Goal: Task Accomplishment & Management: Use online tool/utility

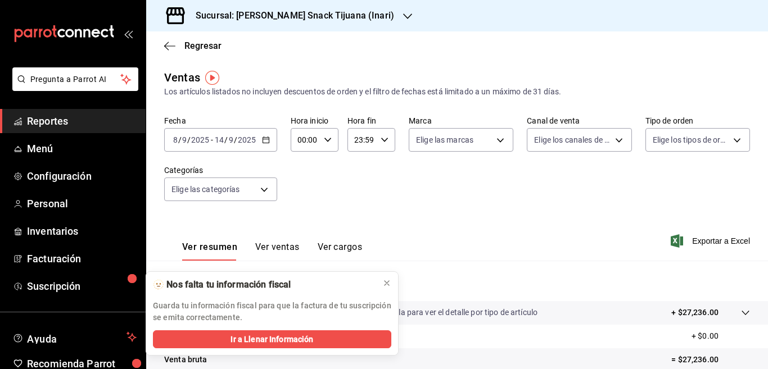
click at [265, 137] on icon "button" at bounding box center [266, 140] width 8 height 8
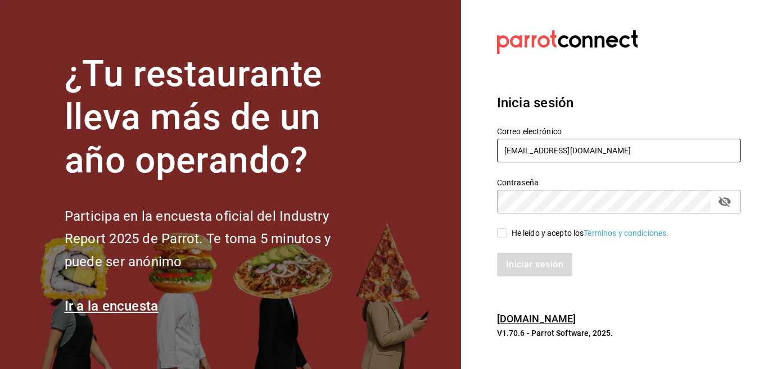
click at [603, 148] on input "multiuser@inaritij.com" at bounding box center [619, 151] width 244 height 24
type input "Multiuser@yazaki.com"
click at [501, 235] on input "He leído y acepto los Términos y condiciones." at bounding box center [502, 233] width 10 height 10
checkbox input "true"
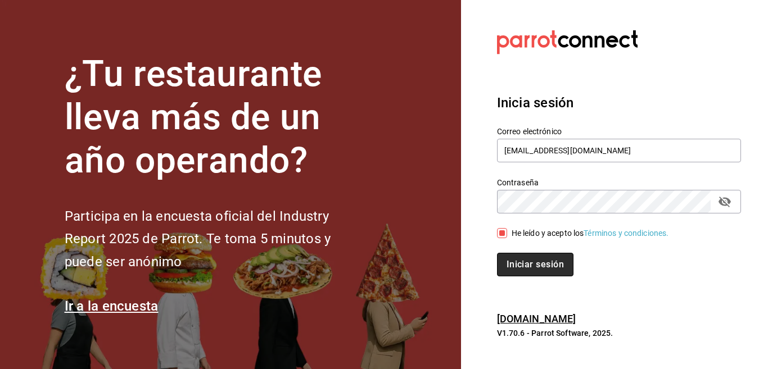
click at [516, 265] on button "Iniciar sesión" at bounding box center [535, 265] width 76 height 24
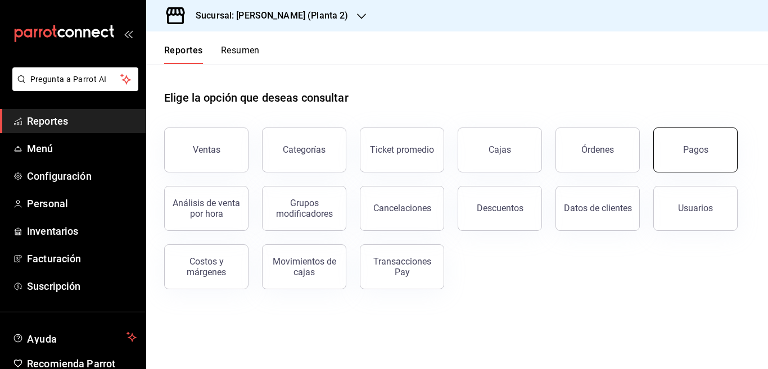
click at [695, 150] on div "Pagos" at bounding box center [695, 150] width 25 height 11
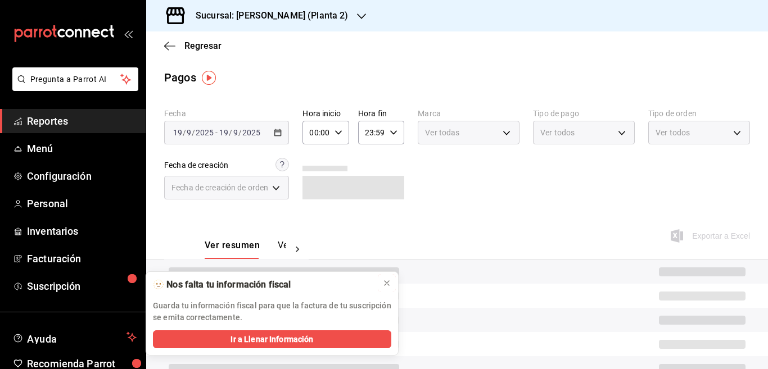
click at [384, 283] on icon at bounding box center [386, 283] width 9 height 9
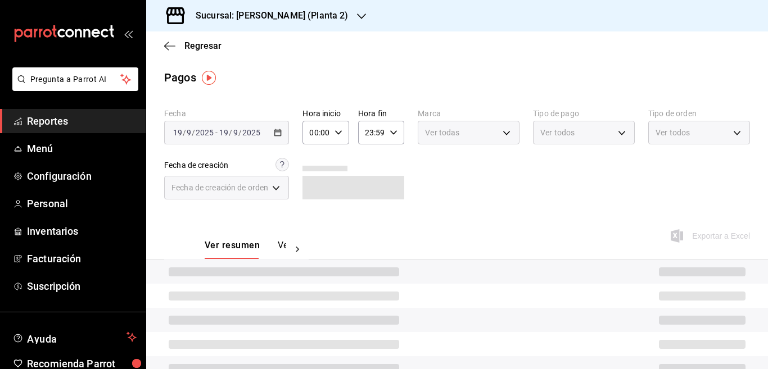
click at [357, 16] on icon "button" at bounding box center [361, 16] width 9 height 9
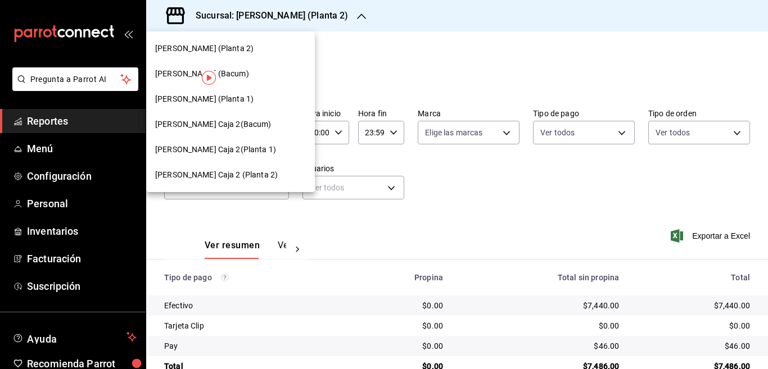
click at [193, 98] on span "Yazaki Obregon (Planta 1)" at bounding box center [204, 99] width 98 height 12
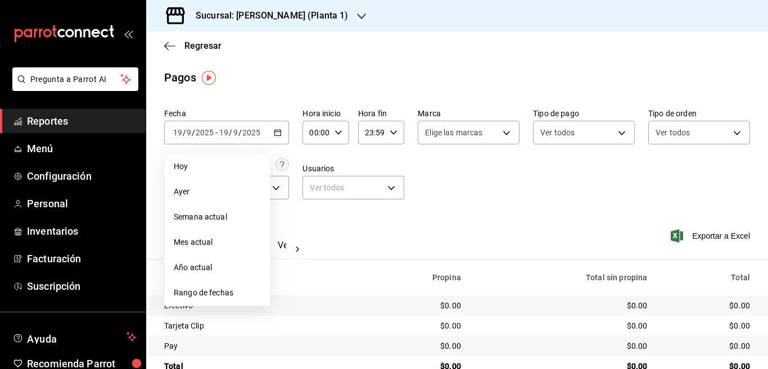
click at [218, 291] on span "Rango de fechas" at bounding box center [217, 293] width 87 height 12
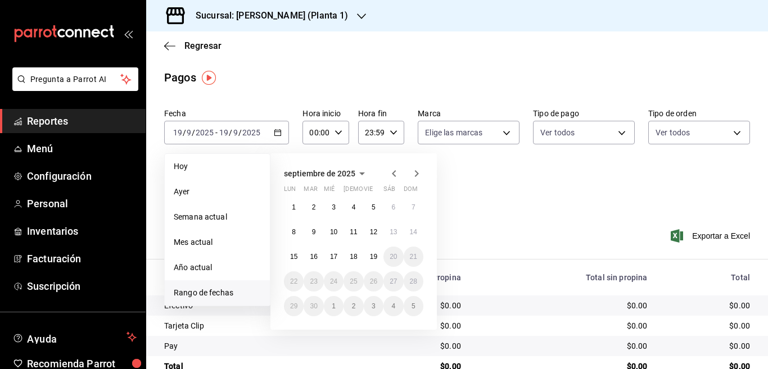
click at [392, 173] on icon "button" at bounding box center [393, 173] width 13 height 13
click at [294, 255] on abbr "11" at bounding box center [293, 257] width 7 height 8
click at [414, 255] on abbr "17" at bounding box center [413, 257] width 7 height 8
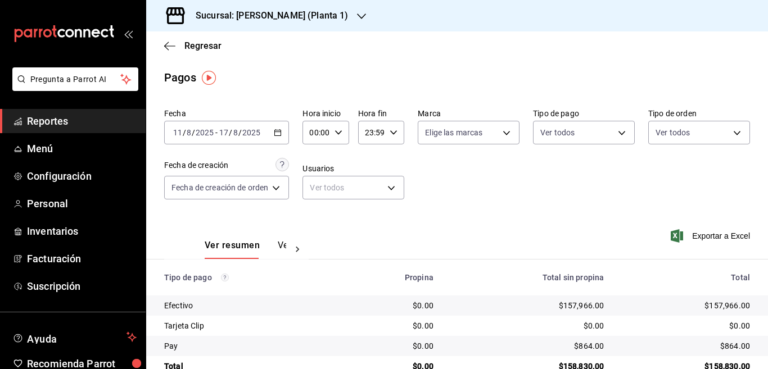
click at [280, 132] on \(Stroke\) "button" at bounding box center [278, 132] width 6 height 1
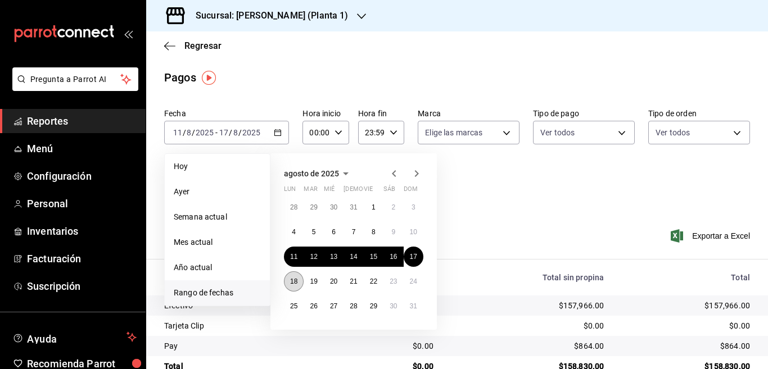
click at [294, 282] on abbr "18" at bounding box center [293, 282] width 7 height 8
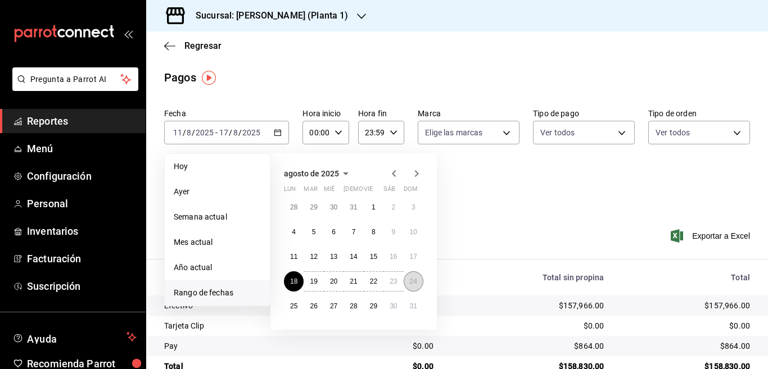
click at [414, 282] on abbr "24" at bounding box center [413, 282] width 7 height 8
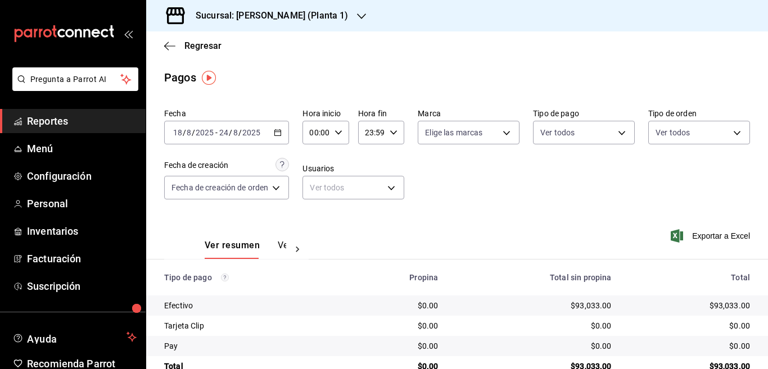
click at [52, 338] on html "Pregunta a Parrot AI Reportes Menú Configuración Personal Inventarios Facturaci…" at bounding box center [384, 184] width 768 height 369
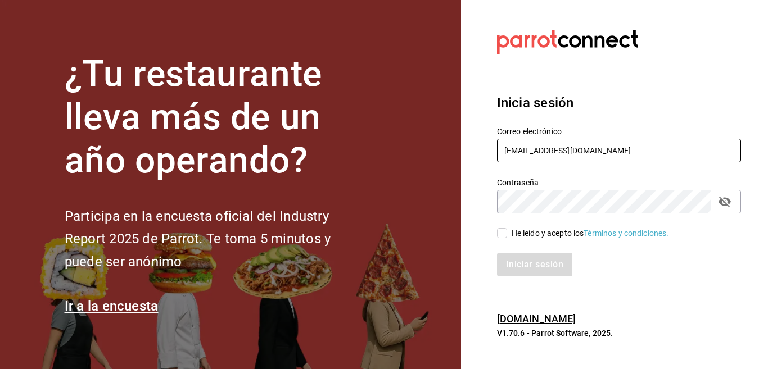
click at [596, 148] on input "Multiuser@yazaki.com" at bounding box center [619, 151] width 244 height 24
type input "multiuser@inaritij.com"
click at [501, 233] on input "He leído y acepto los Términos y condiciones." at bounding box center [502, 233] width 10 height 10
checkbox input "true"
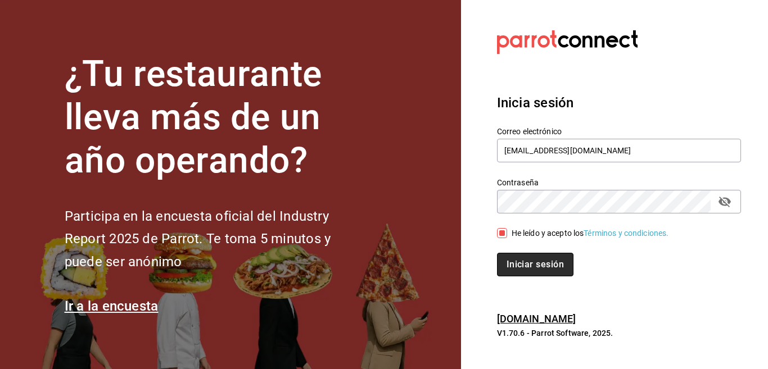
click at [521, 261] on button "Iniciar sesión" at bounding box center [535, 265] width 76 height 24
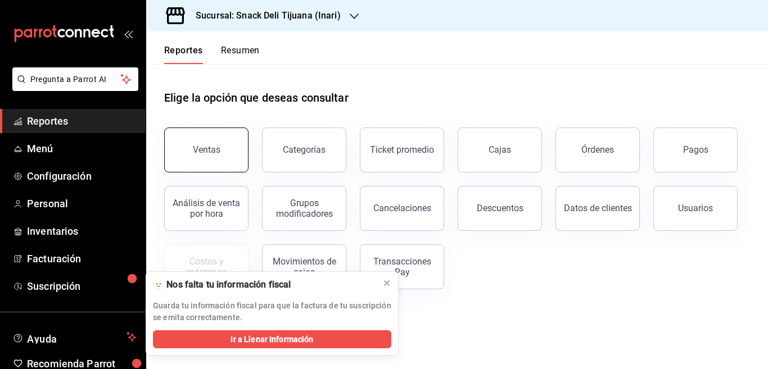
click at [205, 148] on div "Ventas" at bounding box center [207, 150] width 28 height 11
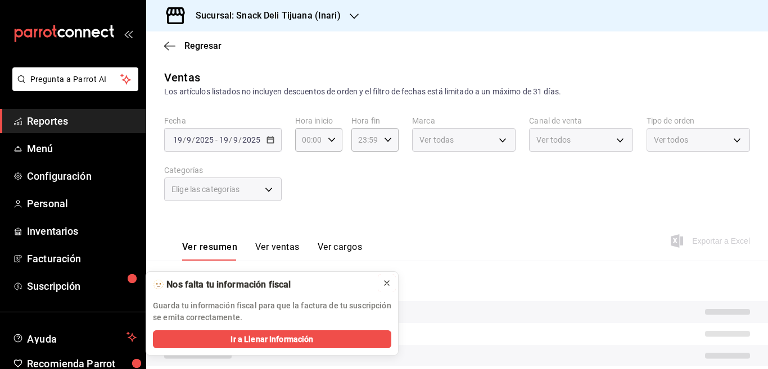
click at [386, 283] on icon at bounding box center [386, 283] width 9 height 9
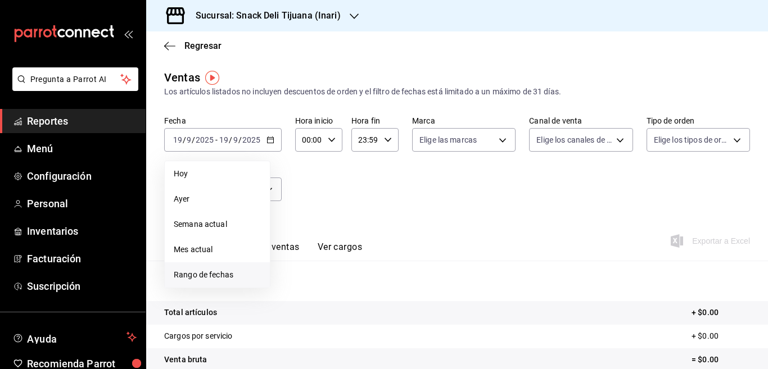
click at [218, 272] on span "Rango de fechas" at bounding box center [217, 275] width 87 height 12
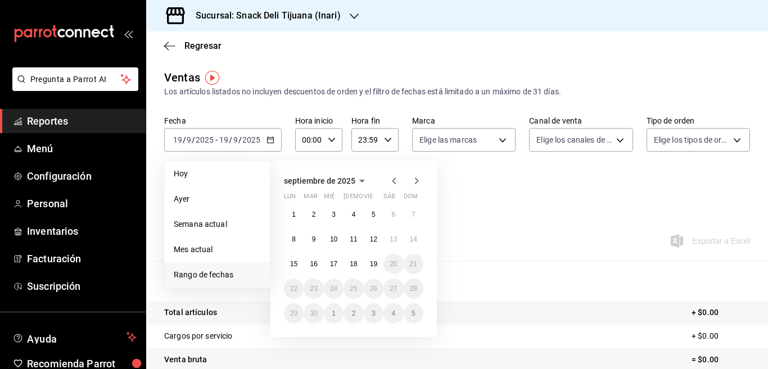
click at [395, 180] on icon "button" at bounding box center [393, 180] width 13 height 13
click at [294, 264] on abbr "11" at bounding box center [293, 264] width 7 height 8
click at [415, 264] on abbr "17" at bounding box center [413, 264] width 7 height 8
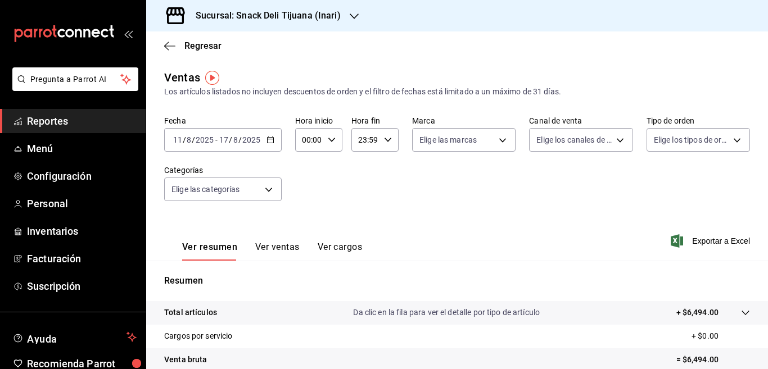
click at [353, 17] on icon "button" at bounding box center [354, 16] width 9 height 9
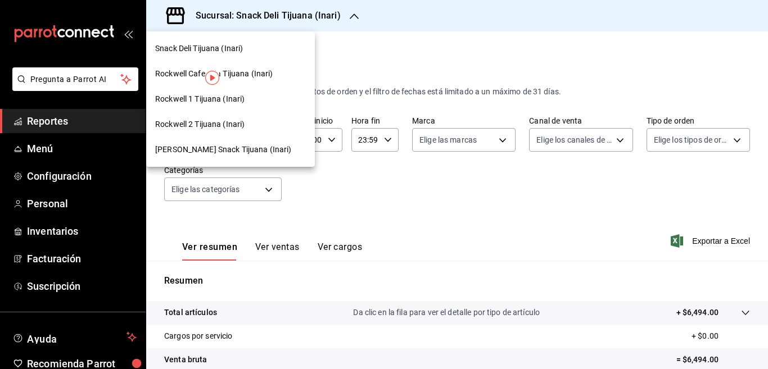
click at [205, 148] on span "Schneider Snack Tijuana (Inari)" at bounding box center [223, 150] width 137 height 12
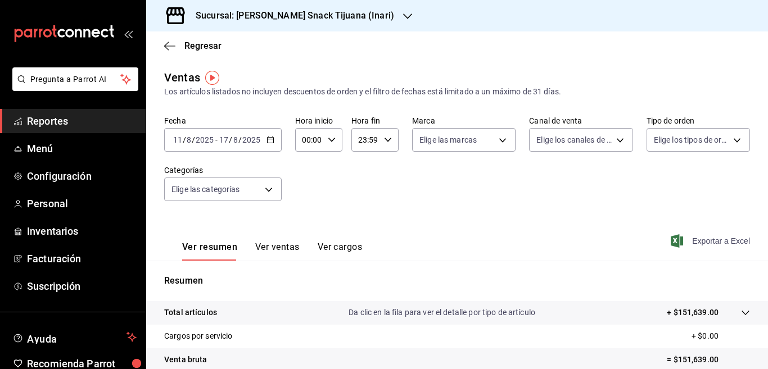
click at [697, 241] on span "Exportar a Excel" at bounding box center [711, 241] width 77 height 13
click at [270, 139] on icon "button" at bounding box center [271, 140] width 8 height 8
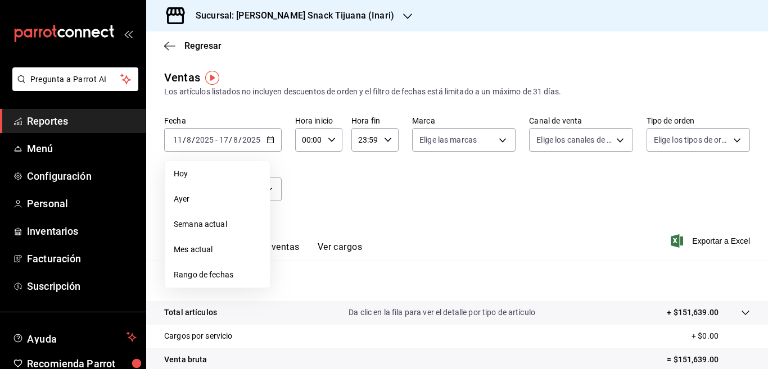
click at [363, 182] on div "Fecha 2025-08-11 11 / 8 / 2025 - 2025-08-17 17 / 8 / 2025 Hoy Ayer Semana actua…" at bounding box center [457, 165] width 586 height 99
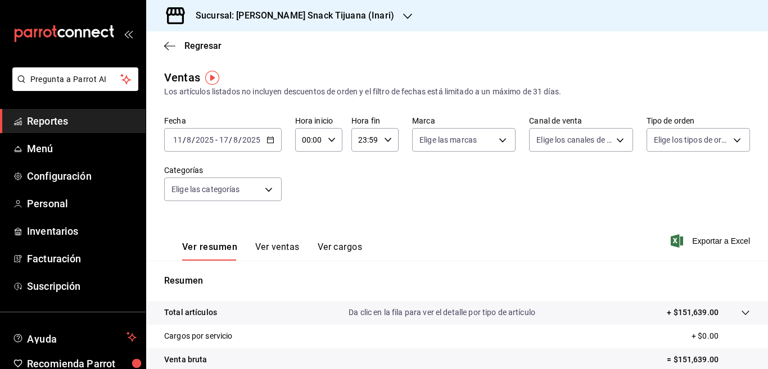
click at [270, 137] on icon "button" at bounding box center [271, 140] width 8 height 8
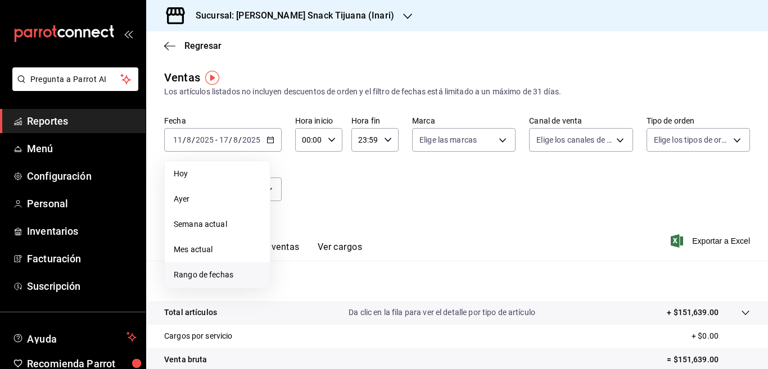
click at [214, 274] on span "Rango de fechas" at bounding box center [217, 275] width 87 height 12
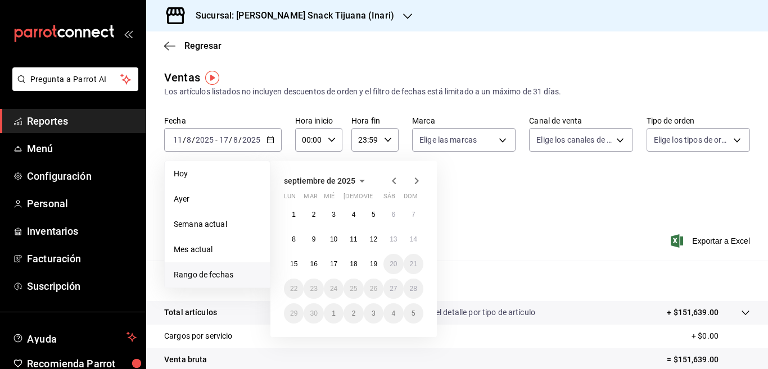
click at [393, 181] on icon "button" at bounding box center [394, 181] width 4 height 7
click at [294, 288] on abbr "18" at bounding box center [293, 289] width 7 height 8
click at [413, 290] on abbr "24" at bounding box center [413, 289] width 7 height 8
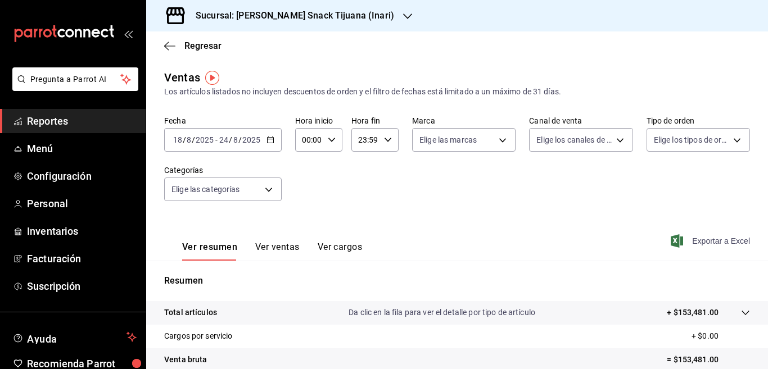
click at [695, 240] on span "Exportar a Excel" at bounding box center [711, 241] width 77 height 13
click at [270, 140] on icon "button" at bounding box center [271, 140] width 8 height 8
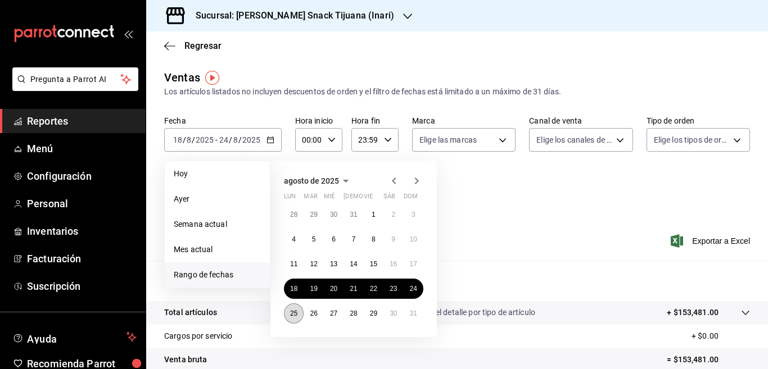
click at [294, 312] on abbr "25" at bounding box center [293, 314] width 7 height 8
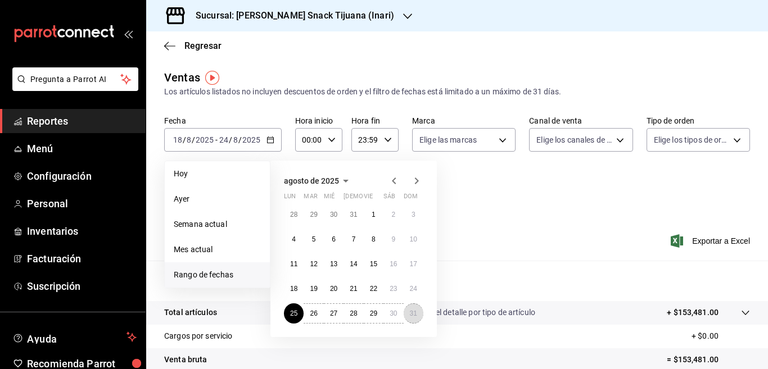
drag, startPoint x: 413, startPoint y: 312, endPoint x: 421, endPoint y: 231, distance: 81.4
click at [412, 312] on abbr "31" at bounding box center [413, 314] width 7 height 8
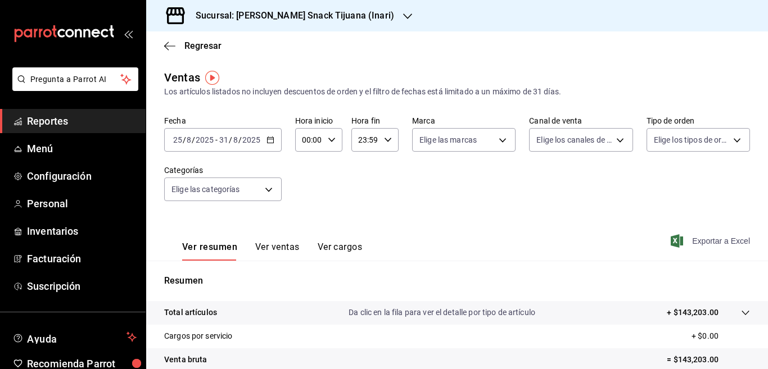
click at [696, 241] on span "Exportar a Excel" at bounding box center [711, 241] width 77 height 13
click at [271, 138] on icon "button" at bounding box center [271, 140] width 8 height 8
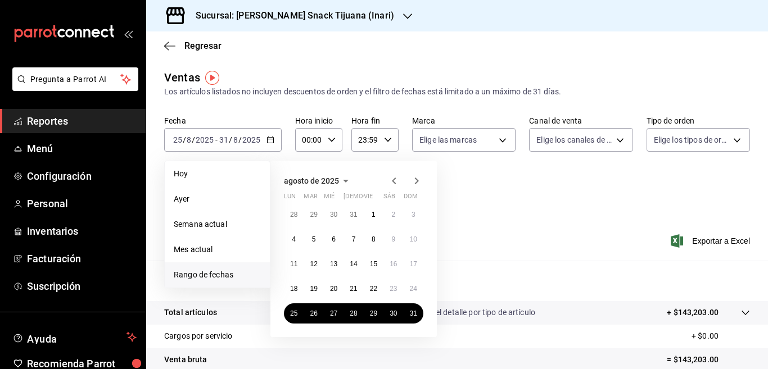
click at [414, 179] on icon "button" at bounding box center [416, 180] width 13 height 13
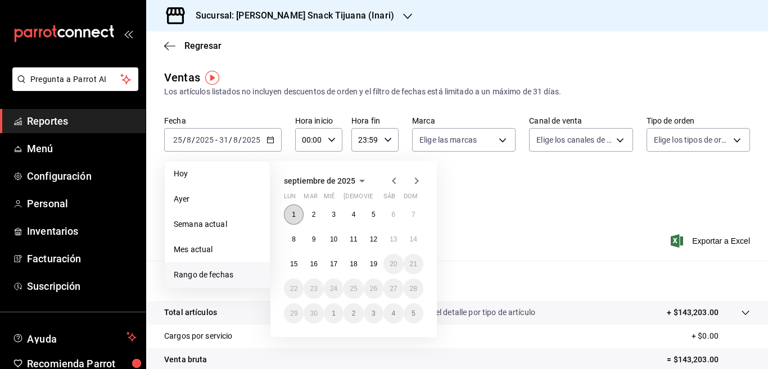
click at [294, 213] on abbr "1" at bounding box center [294, 215] width 4 height 8
click at [413, 213] on abbr "7" at bounding box center [414, 215] width 4 height 8
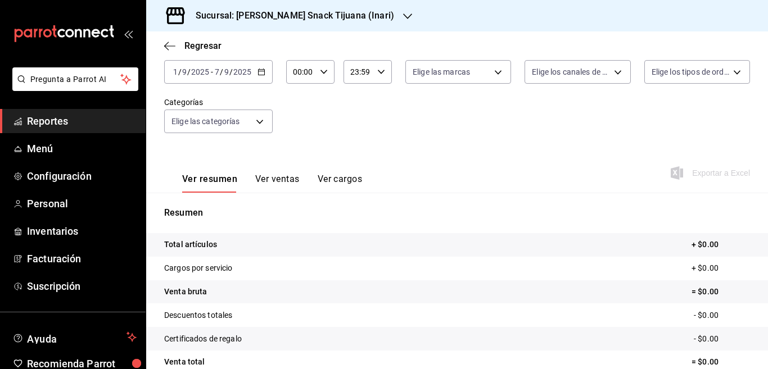
scroll to position [67, 0]
click at [168, 44] on icon "button" at bounding box center [169, 46] width 11 height 10
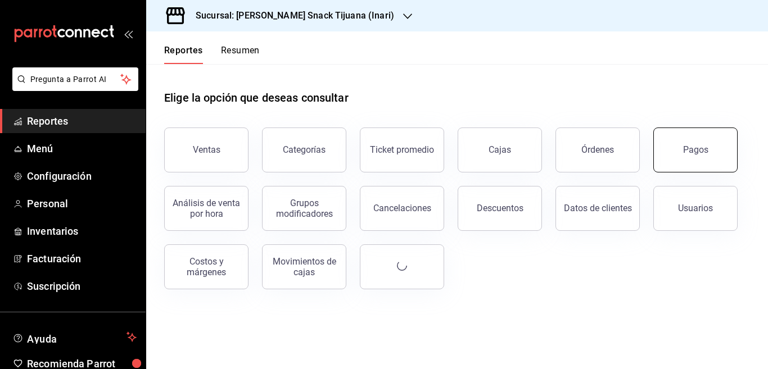
click at [691, 150] on div "Pagos" at bounding box center [695, 150] width 25 height 11
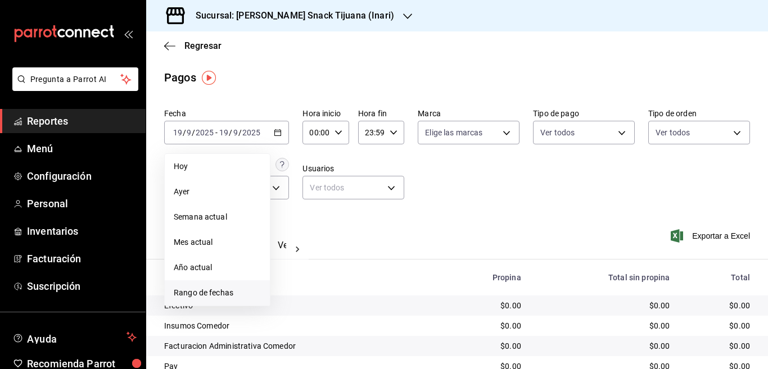
click at [208, 295] on span "Rango de fechas" at bounding box center [217, 293] width 87 height 12
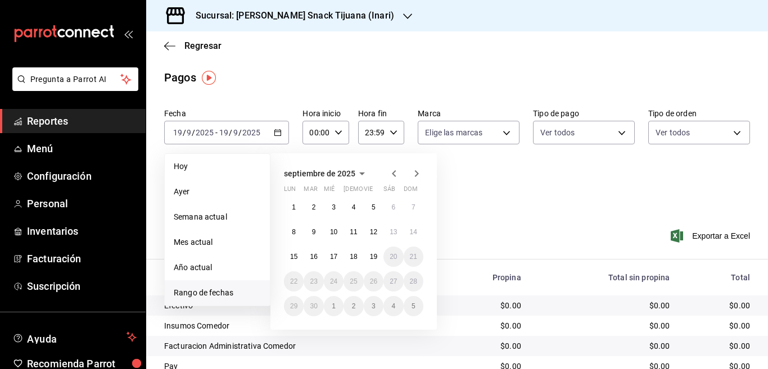
click at [396, 173] on icon "button" at bounding box center [393, 173] width 13 height 13
click at [295, 255] on abbr "11" at bounding box center [293, 257] width 7 height 8
click at [413, 254] on abbr "17" at bounding box center [413, 257] width 7 height 8
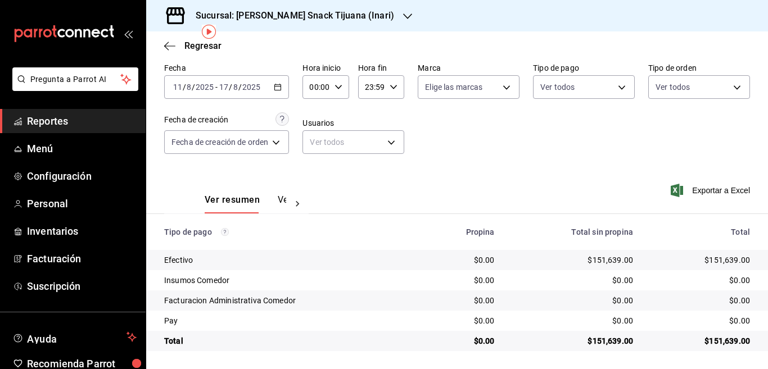
scroll to position [46, 0]
click at [281, 83] on icon "button" at bounding box center [278, 87] width 8 height 8
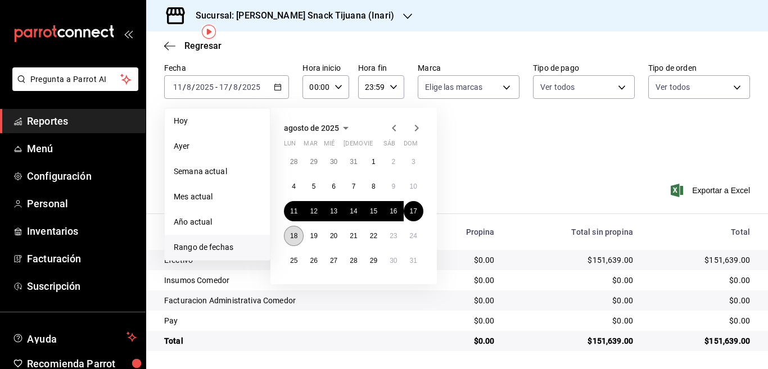
click at [293, 233] on abbr "18" at bounding box center [293, 236] width 7 height 8
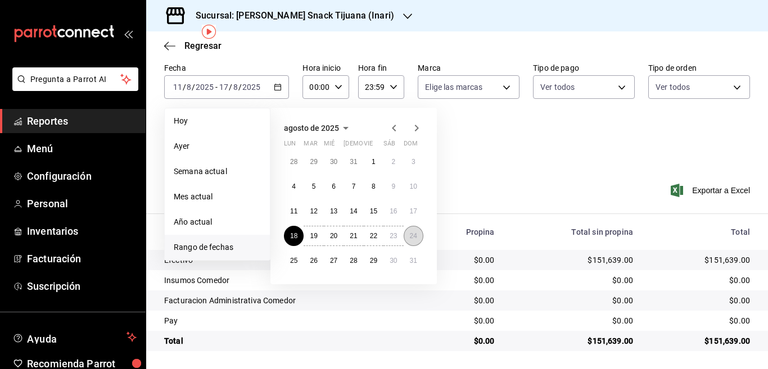
click at [412, 232] on abbr "24" at bounding box center [413, 236] width 7 height 8
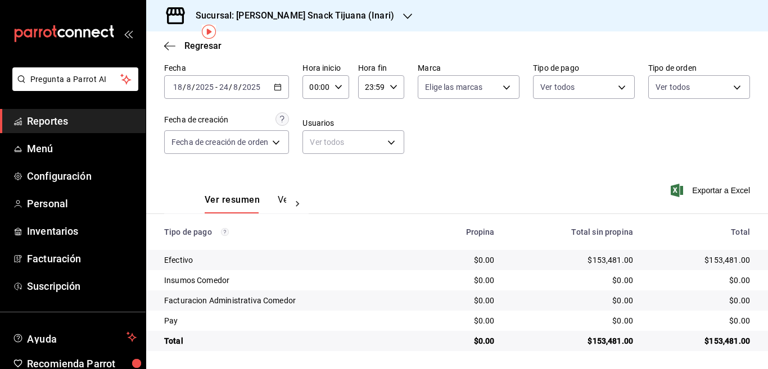
click at [278, 85] on icon "button" at bounding box center [278, 87] width 8 height 8
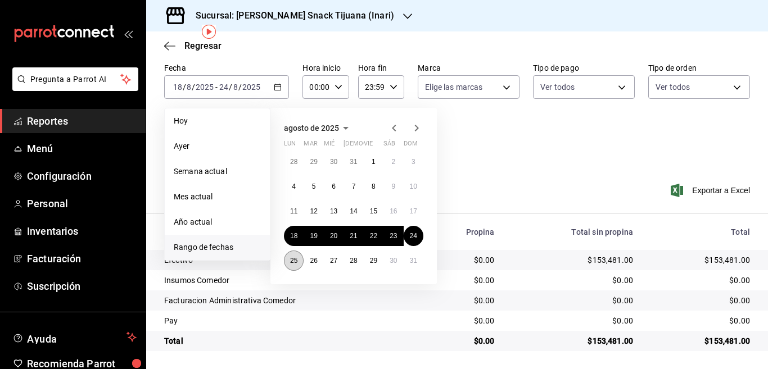
click at [292, 258] on abbr "25" at bounding box center [293, 261] width 7 height 8
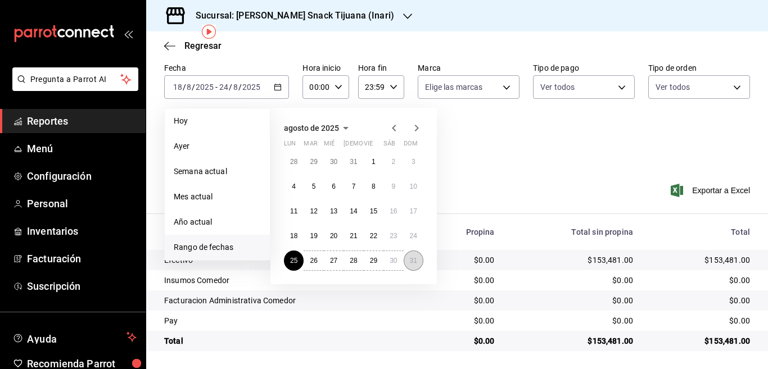
click at [414, 260] on abbr "31" at bounding box center [413, 261] width 7 height 8
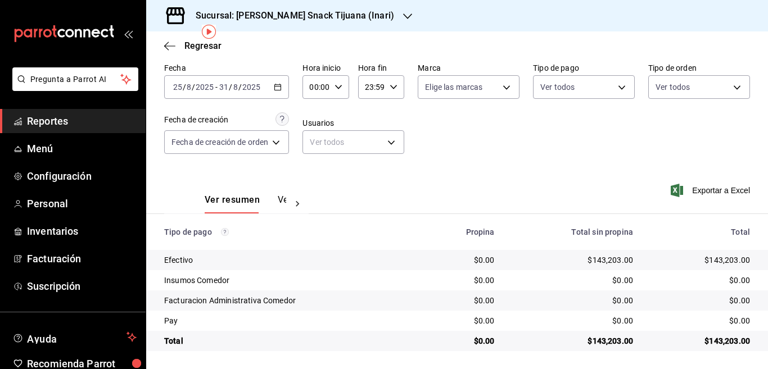
click at [278, 87] on icon "button" at bounding box center [278, 87] width 8 height 8
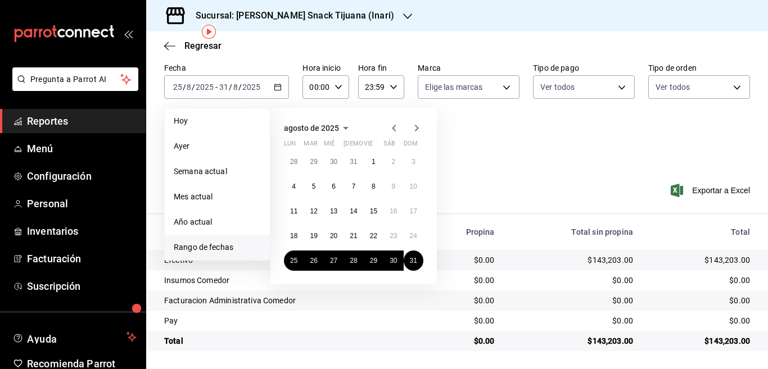
scroll to position [55, 0]
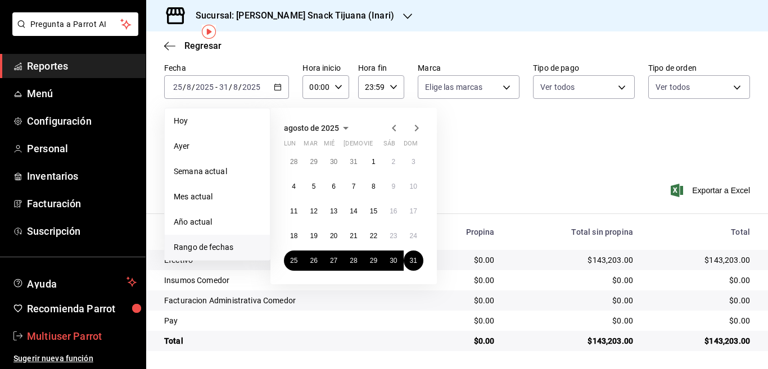
click at [74, 334] on span "Multiuser Parrot" at bounding box center [82, 336] width 110 height 15
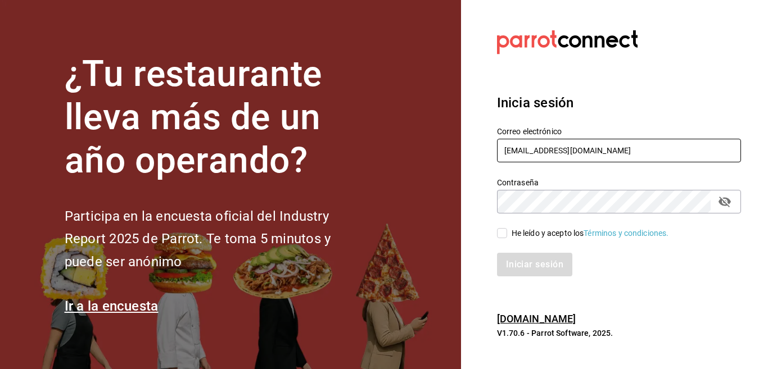
click at [609, 150] on input "multiuser@inaritij.com" at bounding box center [619, 151] width 244 height 24
type input "Multiuser@inaricoah.com"
click at [503, 236] on input "He leído y acepto los Términos y condiciones." at bounding box center [502, 233] width 10 height 10
checkbox input "true"
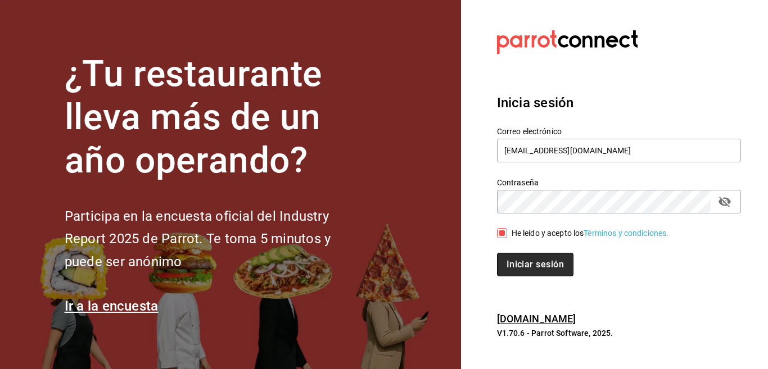
click at [522, 264] on button "Iniciar sesión" at bounding box center [535, 265] width 76 height 24
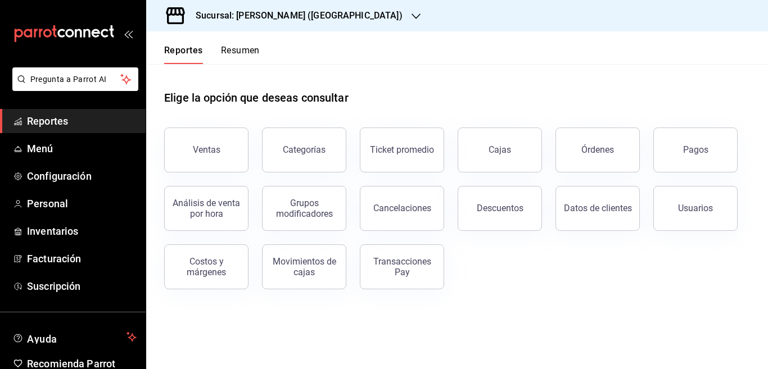
click at [205, 146] on div "Ventas" at bounding box center [207, 150] width 28 height 11
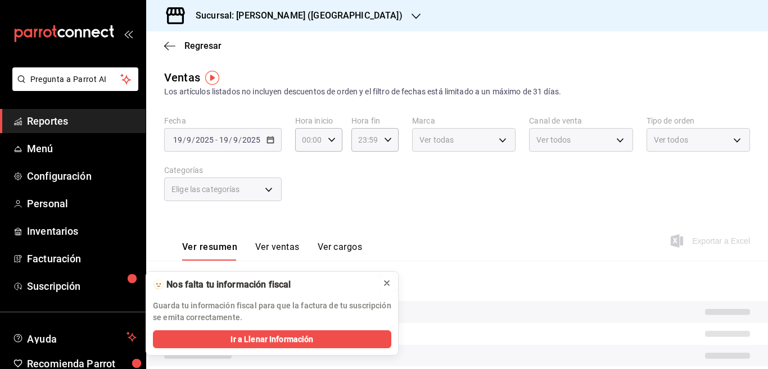
click at [384, 280] on icon at bounding box center [386, 283] width 9 height 9
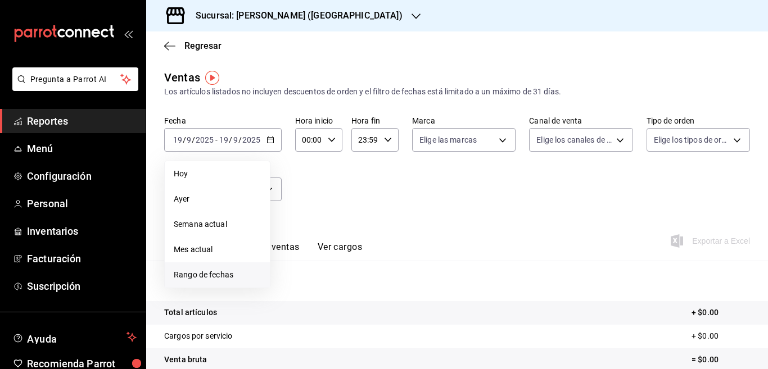
click at [213, 276] on span "Rango de fechas" at bounding box center [217, 275] width 87 height 12
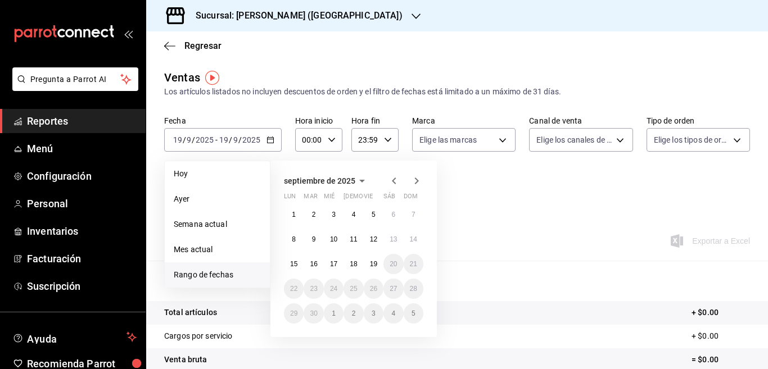
click at [395, 179] on icon "button" at bounding box center [394, 181] width 4 height 7
click at [292, 264] on abbr "11" at bounding box center [293, 264] width 7 height 8
click at [417, 262] on button "17" at bounding box center [414, 264] width 20 height 20
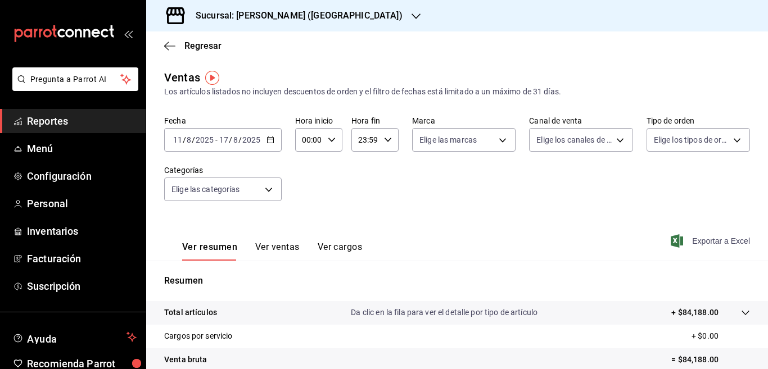
click at [690, 241] on span "Exportar a Excel" at bounding box center [711, 241] width 77 height 13
click at [269, 140] on icon "button" at bounding box center [271, 140] width 8 height 8
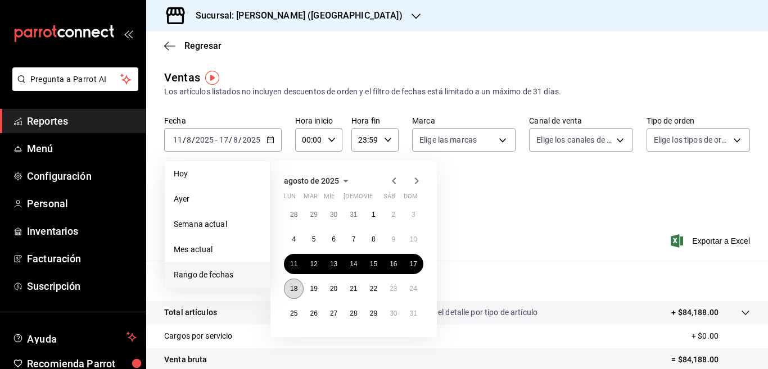
click at [292, 287] on abbr "18" at bounding box center [293, 289] width 7 height 8
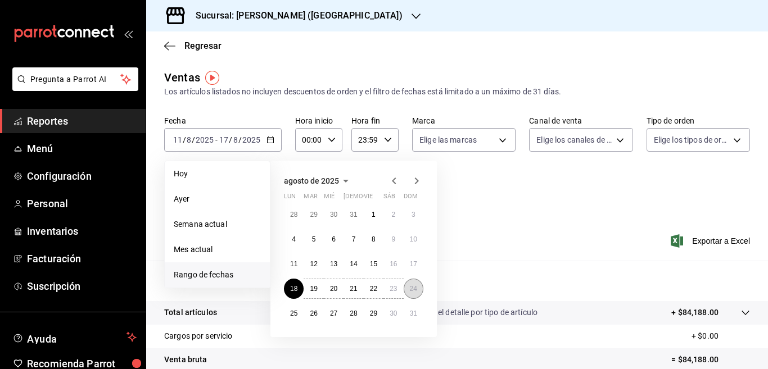
click at [411, 290] on abbr "24" at bounding box center [413, 289] width 7 height 8
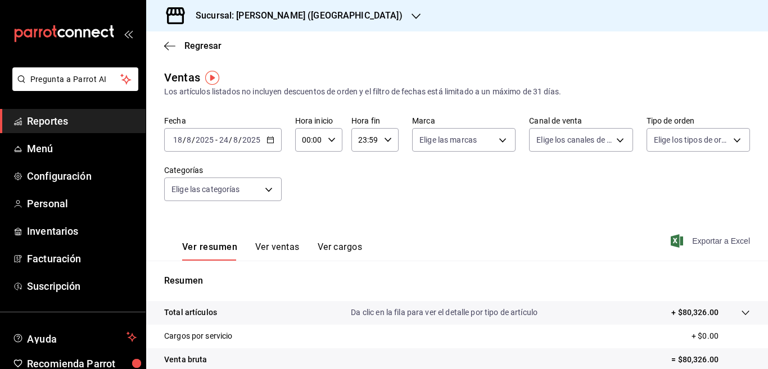
click at [691, 240] on span "Exportar a Excel" at bounding box center [711, 241] width 77 height 13
click at [269, 136] on div "[DATE] [DATE] - [DATE] [DATE]" at bounding box center [223, 140] width 118 height 24
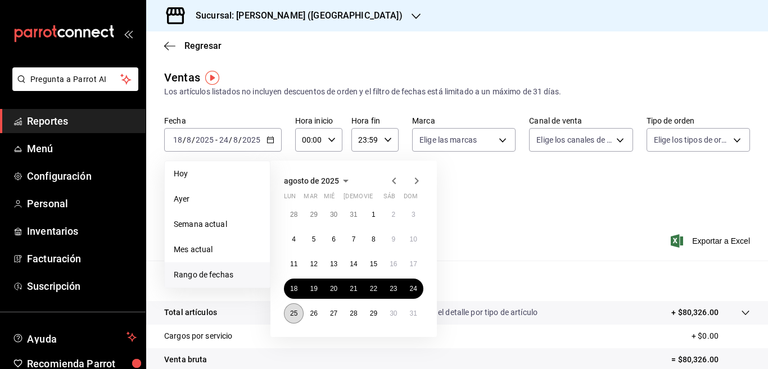
click at [294, 312] on abbr "25" at bounding box center [293, 314] width 7 height 8
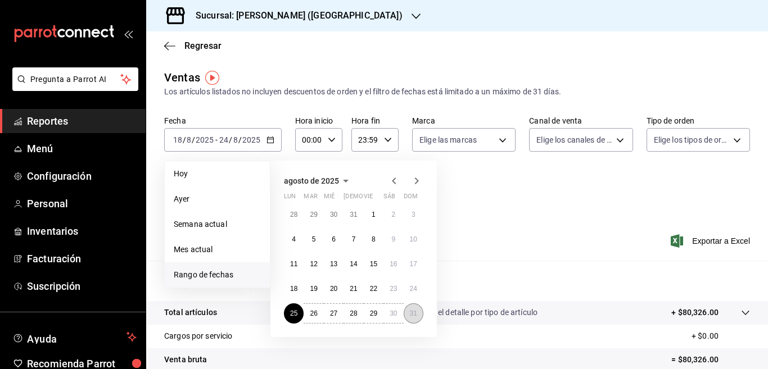
click at [415, 313] on abbr "31" at bounding box center [413, 314] width 7 height 8
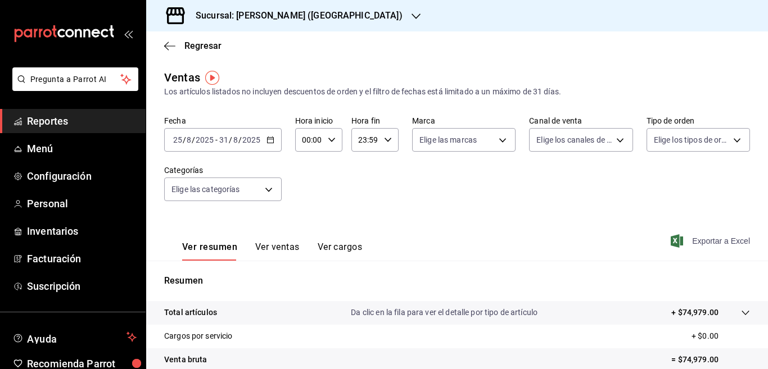
click at [702, 241] on span "Exportar a Excel" at bounding box center [711, 241] width 77 height 13
click at [358, 199] on div "Fecha [DATE] [DATE] - [DATE] [DATE] Hora inicio 00:00 Hora inicio Hora fin 23:5…" at bounding box center [457, 165] width 586 height 99
click at [269, 137] on icon "button" at bounding box center [271, 140] width 8 height 8
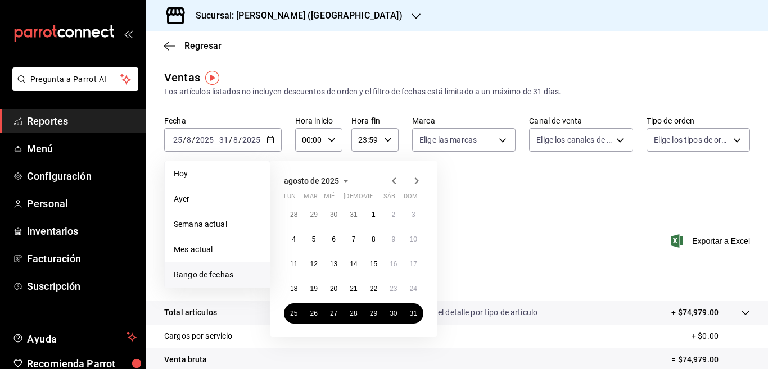
click at [415, 179] on icon "button" at bounding box center [416, 180] width 13 height 13
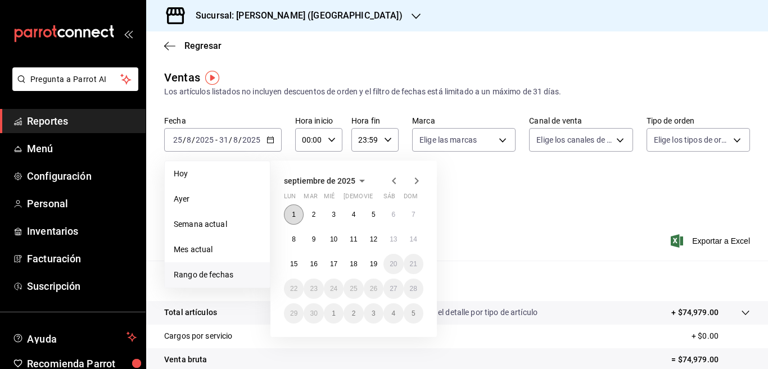
click at [295, 213] on abbr "1" at bounding box center [294, 215] width 4 height 8
click at [414, 211] on abbr "7" at bounding box center [414, 215] width 4 height 8
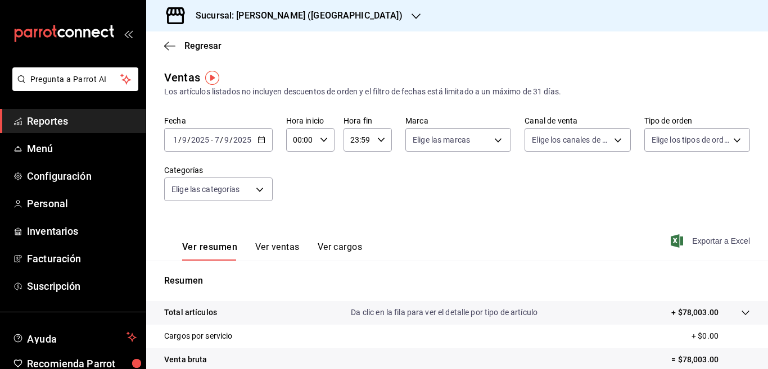
click at [698, 241] on span "Exportar a Excel" at bounding box center [711, 241] width 77 height 13
click at [263, 139] on icon "button" at bounding box center [262, 140] width 8 height 8
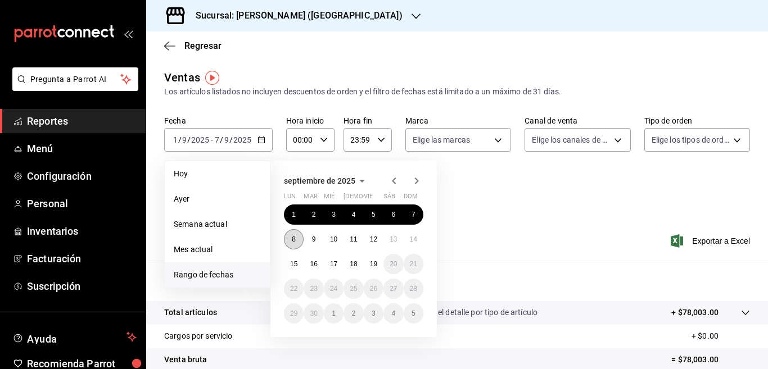
click at [292, 239] on abbr "8" at bounding box center [294, 240] width 4 height 8
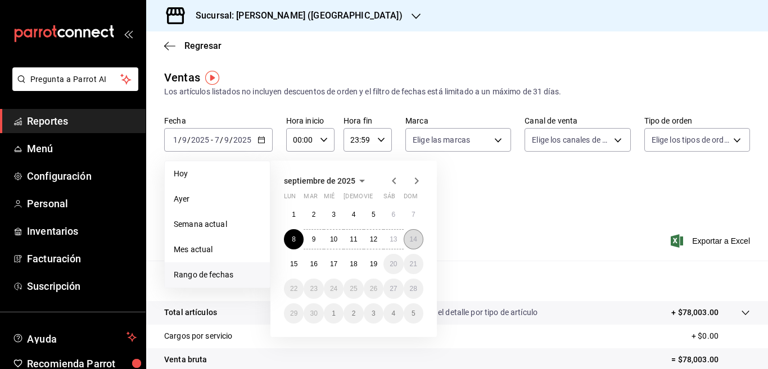
click at [414, 238] on abbr "14" at bounding box center [413, 240] width 7 height 8
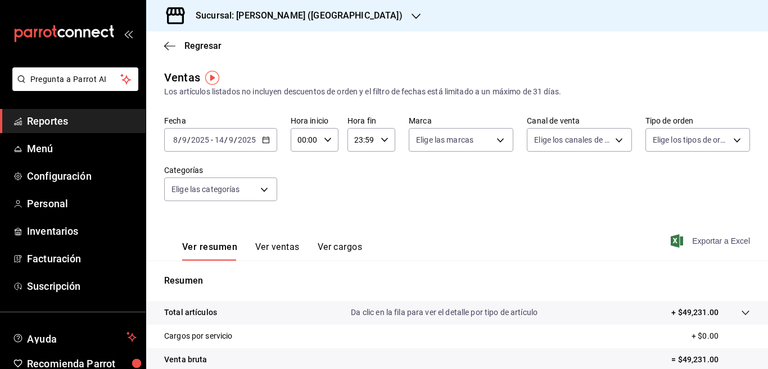
click at [696, 239] on span "Exportar a Excel" at bounding box center [711, 241] width 77 height 13
click at [167, 46] on icon "button" at bounding box center [169, 46] width 11 height 1
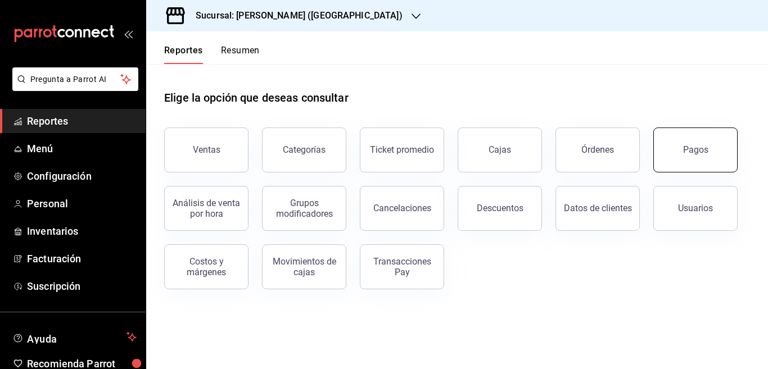
click at [685, 151] on div "Pagos" at bounding box center [695, 150] width 25 height 11
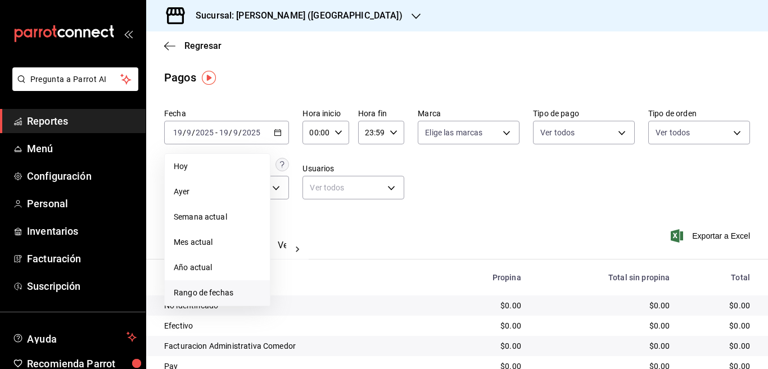
click at [214, 293] on span "Rango de fechas" at bounding box center [217, 293] width 87 height 12
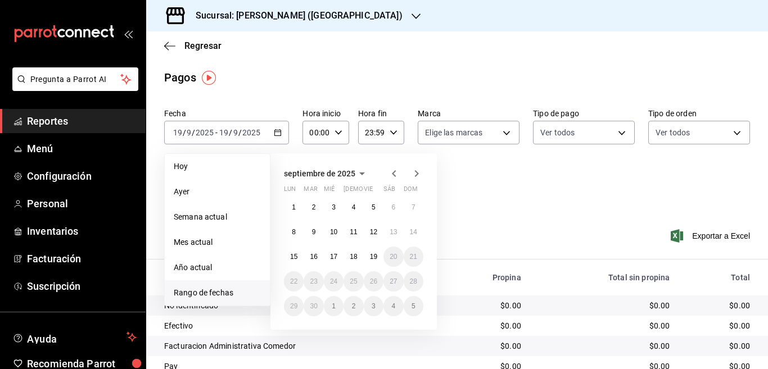
click at [394, 173] on icon "button" at bounding box center [394, 173] width 4 height 7
click at [292, 253] on button "11" at bounding box center [294, 257] width 20 height 20
click at [414, 256] on abbr "17" at bounding box center [413, 257] width 7 height 8
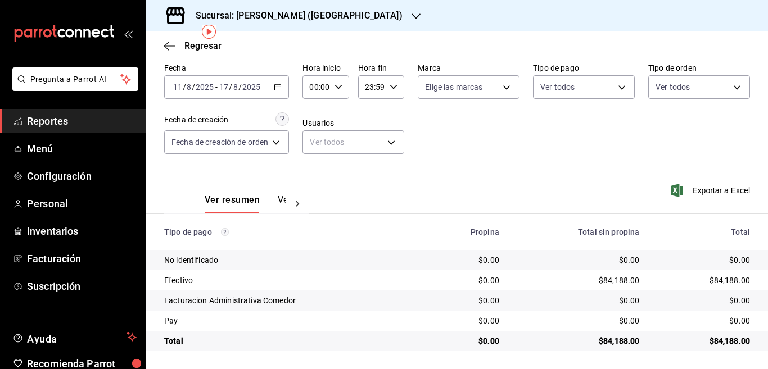
scroll to position [46, 0]
click at [277, 88] on icon "button" at bounding box center [278, 87] width 8 height 8
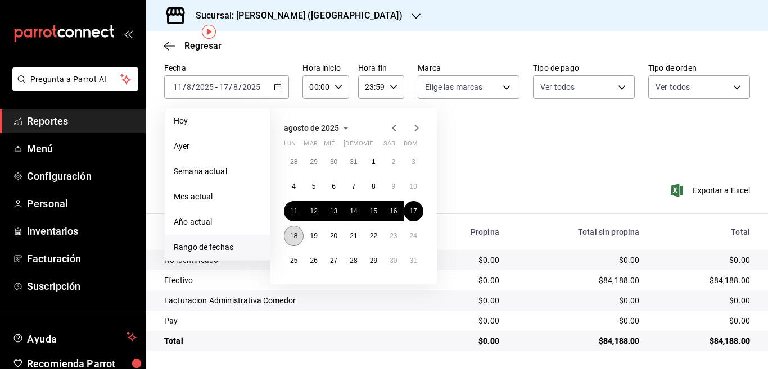
click at [296, 235] on abbr "18" at bounding box center [293, 236] width 7 height 8
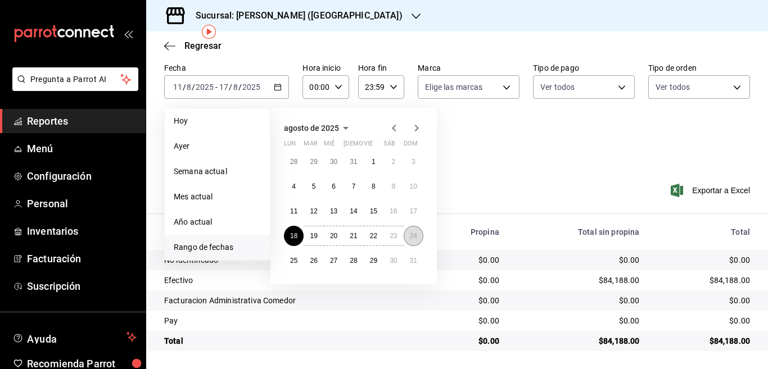
click at [414, 236] on abbr "24" at bounding box center [413, 236] width 7 height 8
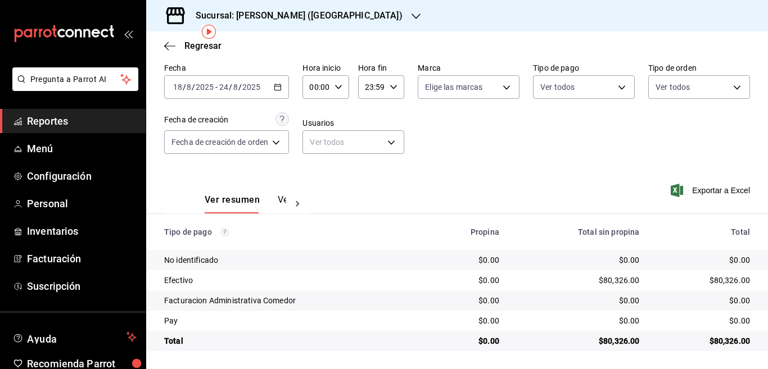
click at [279, 87] on icon "button" at bounding box center [278, 87] width 8 height 8
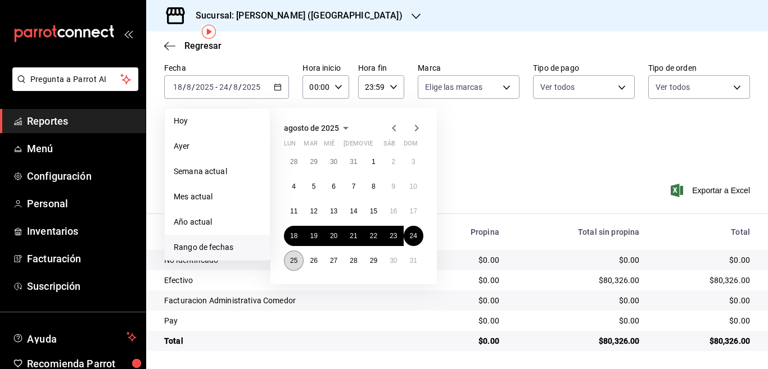
click at [294, 258] on abbr "25" at bounding box center [293, 261] width 7 height 8
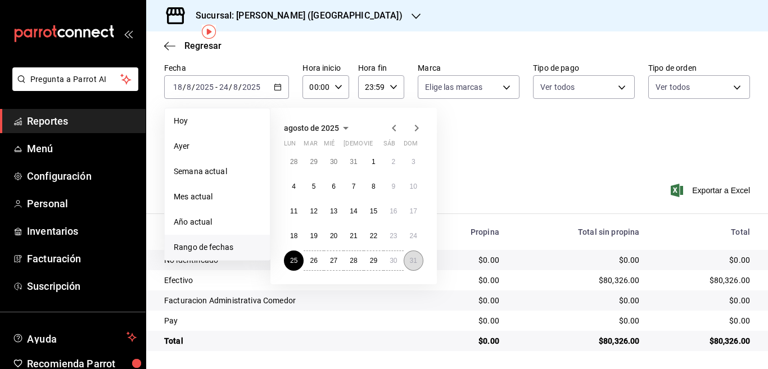
click at [414, 259] on abbr "31" at bounding box center [413, 261] width 7 height 8
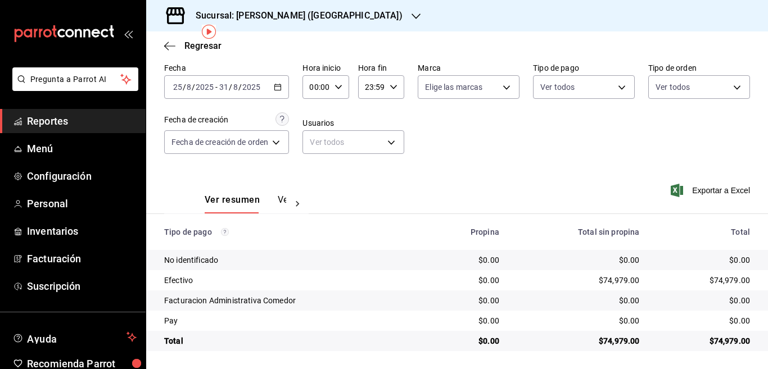
click at [277, 88] on icon "button" at bounding box center [278, 87] width 8 height 8
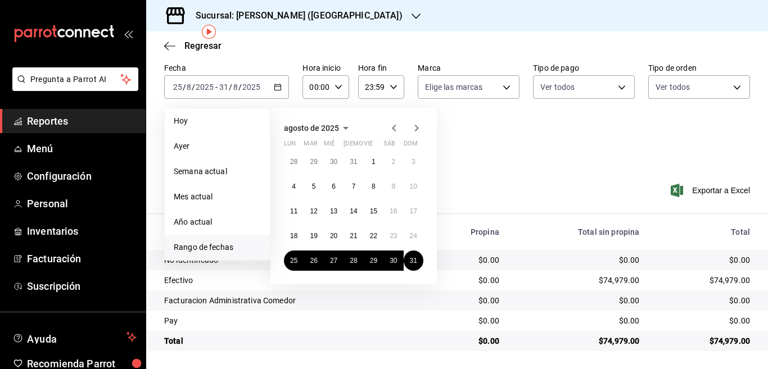
click at [414, 127] on icon "button" at bounding box center [416, 127] width 13 height 13
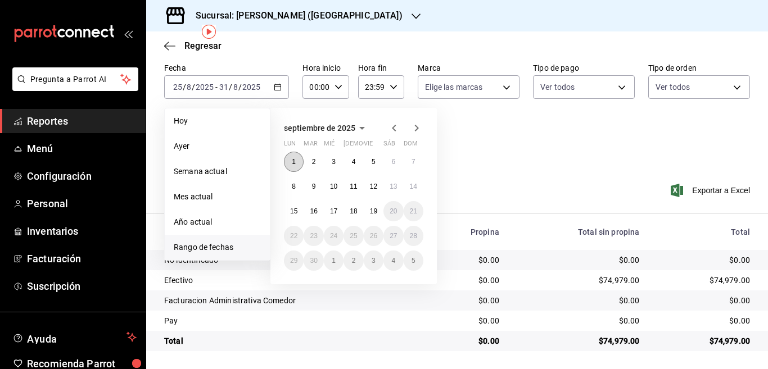
click at [295, 160] on abbr "1" at bounding box center [294, 162] width 4 height 8
click at [414, 159] on abbr "7" at bounding box center [414, 162] width 4 height 8
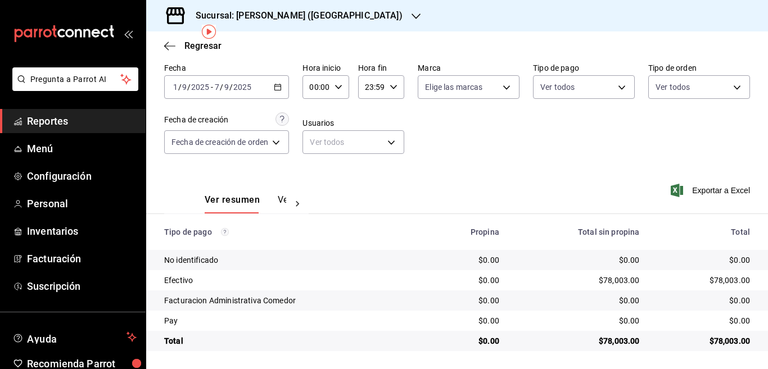
click at [280, 83] on icon "button" at bounding box center [278, 87] width 8 height 8
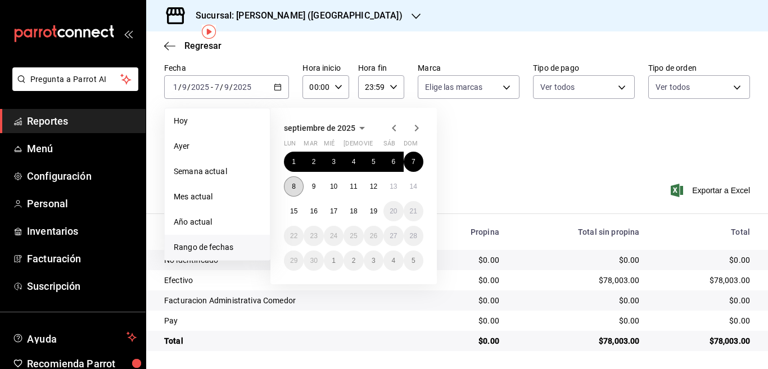
click at [296, 186] on abbr "8" at bounding box center [294, 187] width 4 height 8
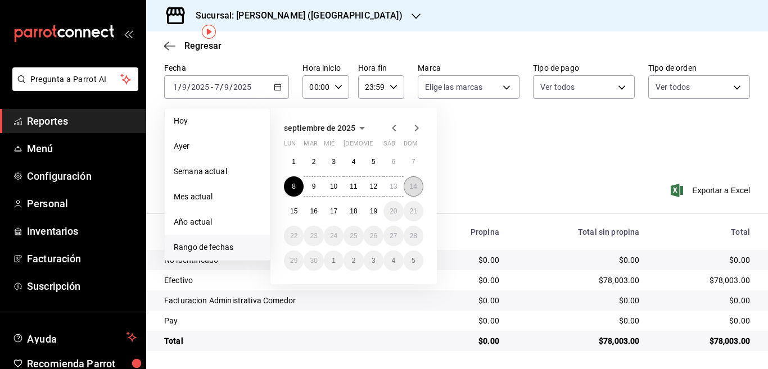
click at [414, 182] on button "14" at bounding box center [414, 187] width 20 height 20
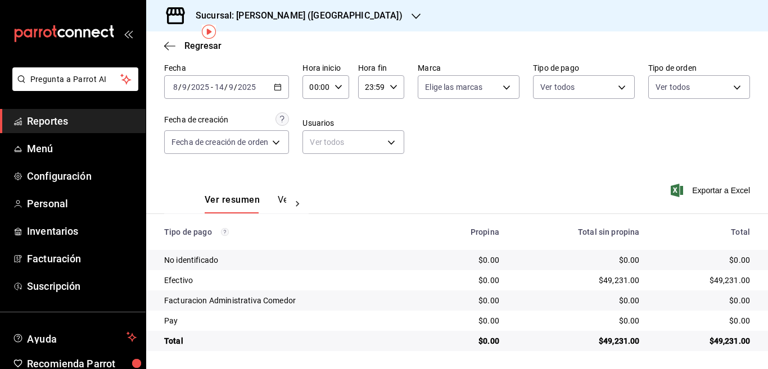
click at [412, 15] on icon "button" at bounding box center [416, 16] width 9 height 9
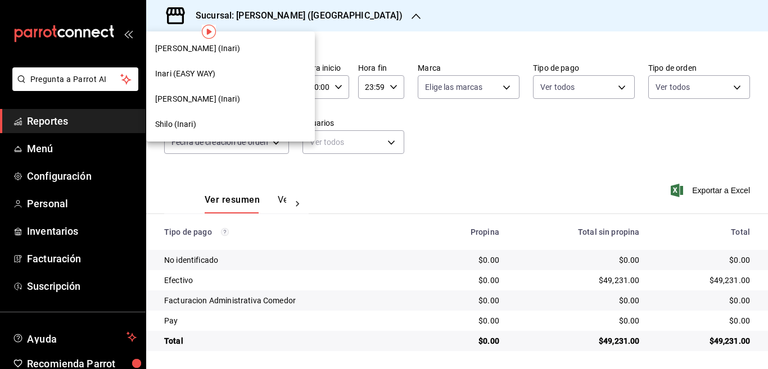
click at [196, 71] on span "Inari (EASY WAY)" at bounding box center [185, 74] width 60 height 12
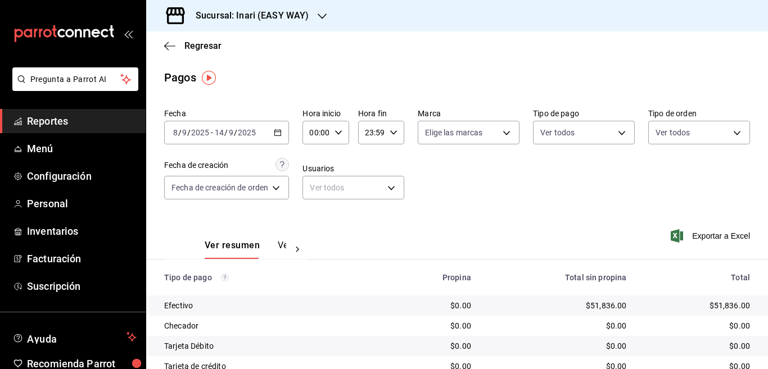
click at [328, 224] on div "Ver resumen Ver pagos Exportar a Excel" at bounding box center [457, 243] width 622 height 60
click at [279, 130] on \(Stroke\) "button" at bounding box center [277, 133] width 7 height 6
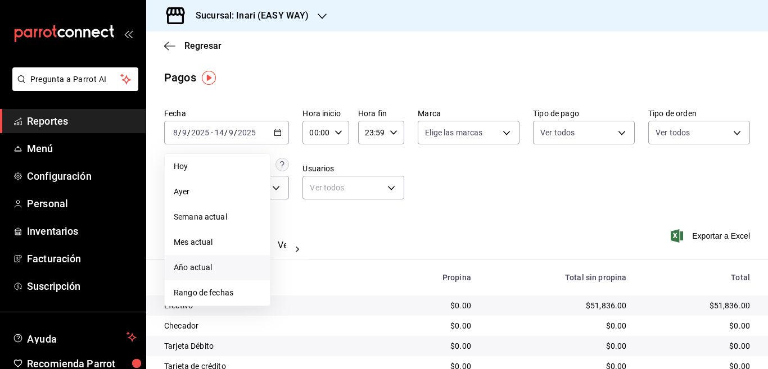
click at [201, 265] on span "Año actual" at bounding box center [217, 268] width 87 height 12
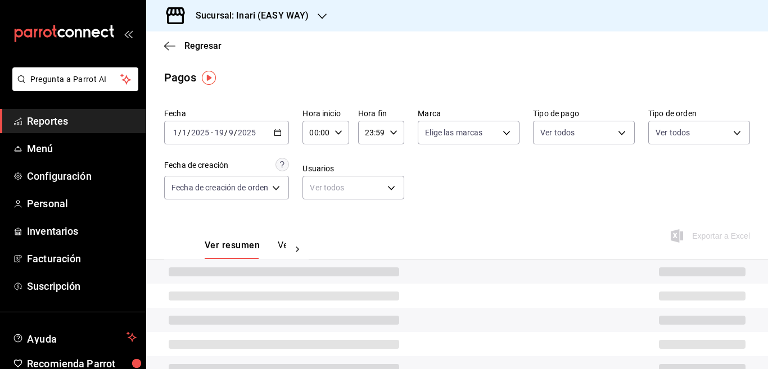
click at [277, 132] on icon "button" at bounding box center [278, 133] width 8 height 8
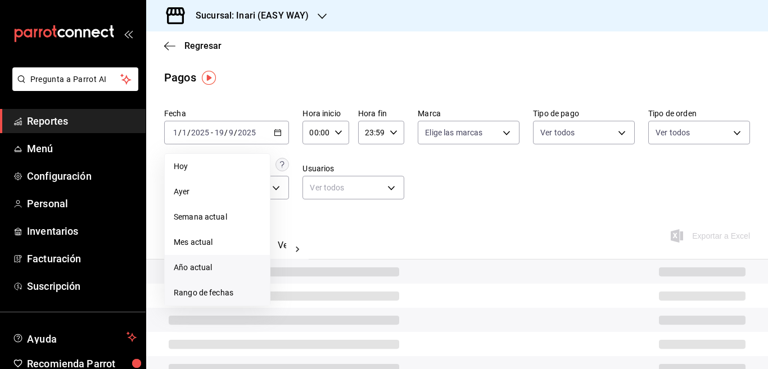
click at [203, 290] on span "Rango de fechas" at bounding box center [217, 293] width 87 height 12
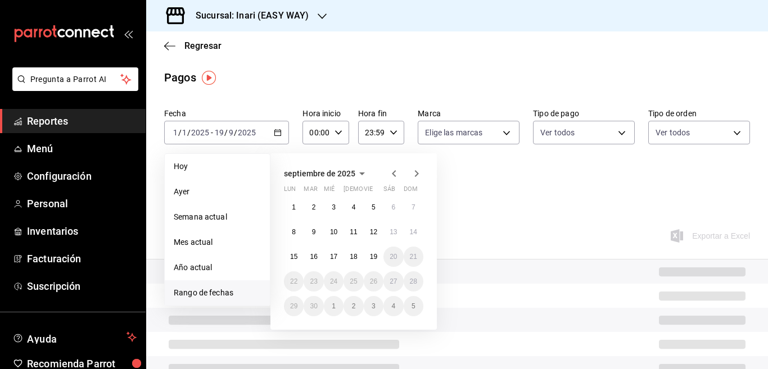
click at [394, 169] on icon "button" at bounding box center [393, 173] width 13 height 13
click at [294, 256] on abbr "11" at bounding box center [293, 257] width 7 height 8
click at [413, 254] on abbr "17" at bounding box center [413, 257] width 7 height 8
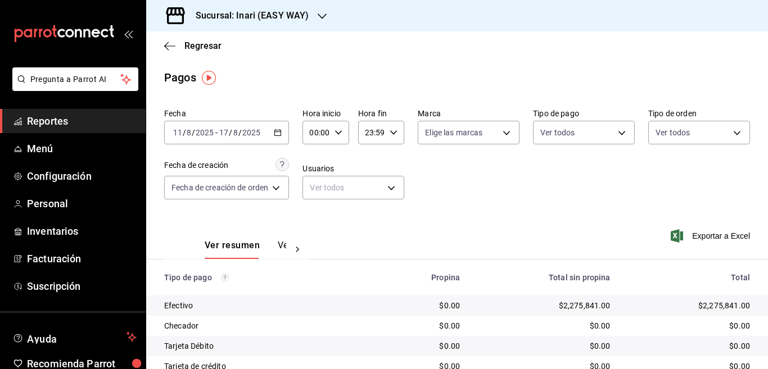
click at [281, 132] on icon "button" at bounding box center [278, 133] width 8 height 8
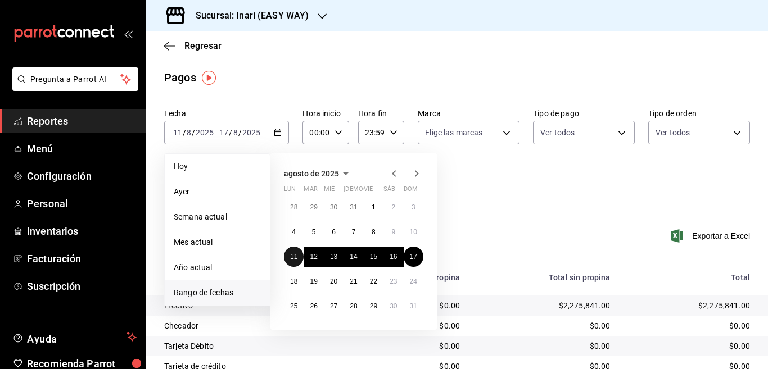
click at [292, 254] on abbr "11" at bounding box center [293, 257] width 7 height 8
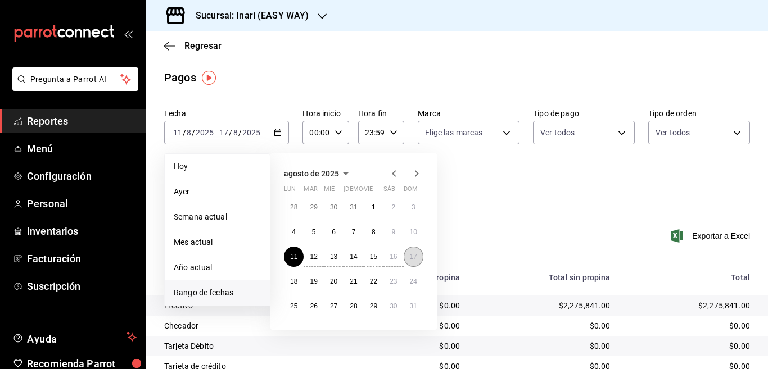
click at [412, 255] on abbr "17" at bounding box center [413, 257] width 7 height 8
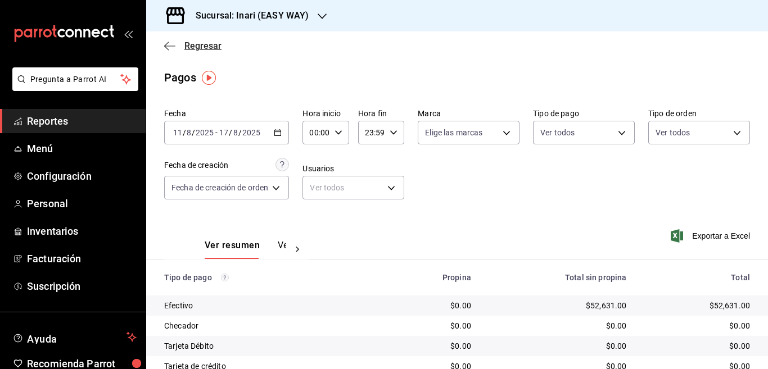
click at [166, 43] on icon "button" at bounding box center [169, 46] width 11 height 10
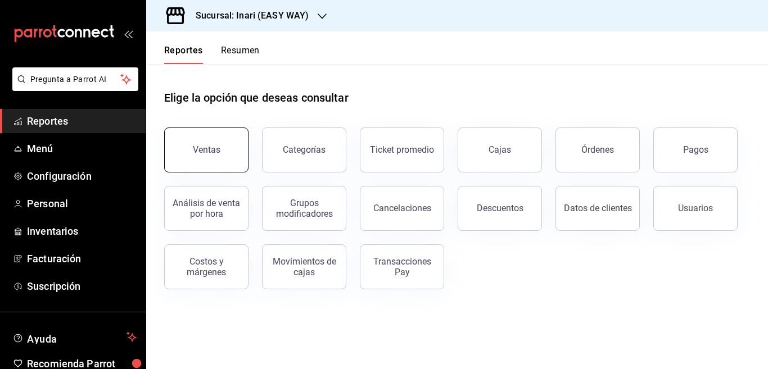
click at [213, 151] on div "Ventas" at bounding box center [207, 150] width 28 height 11
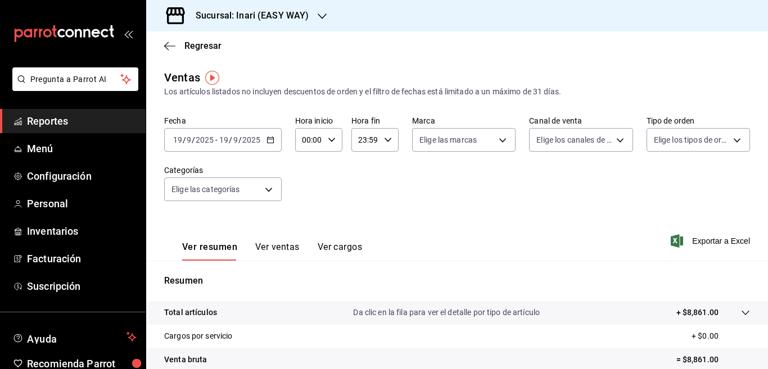
click at [270, 140] on icon "button" at bounding box center [271, 140] width 8 height 8
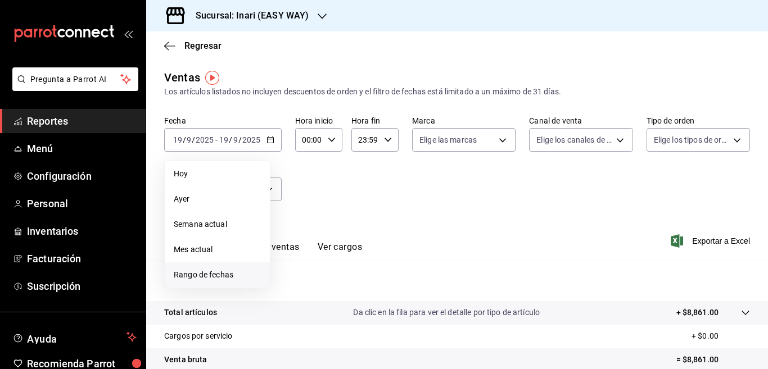
click at [215, 273] on span "Rango de fechas" at bounding box center [217, 275] width 87 height 12
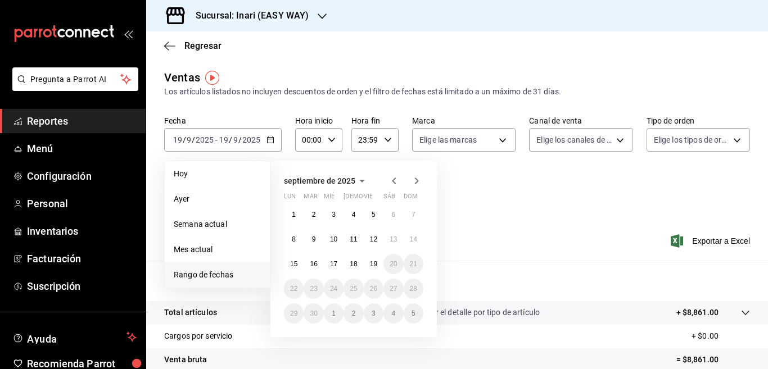
click at [393, 179] on icon "button" at bounding box center [393, 180] width 13 height 13
click at [296, 265] on abbr "11" at bounding box center [293, 264] width 7 height 8
click at [413, 263] on abbr "17" at bounding box center [413, 264] width 7 height 8
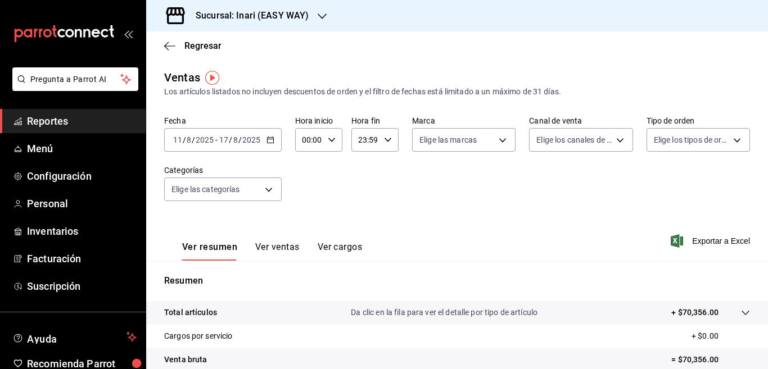
click at [396, 204] on div "Fecha [DATE] [DATE] - [DATE] [DATE] Hora inicio 00:00 Hora inicio Hora fin 23:5…" at bounding box center [457, 165] width 586 height 99
click at [693, 240] on span "Exportar a Excel" at bounding box center [711, 241] width 77 height 13
click at [697, 243] on span "Exportar a Excel" at bounding box center [711, 241] width 77 height 13
click at [268, 137] on icon "button" at bounding box center [271, 140] width 8 height 8
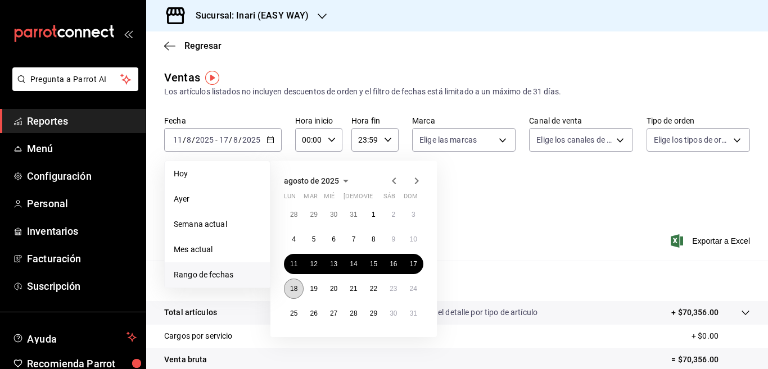
click at [294, 287] on abbr "18" at bounding box center [293, 289] width 7 height 8
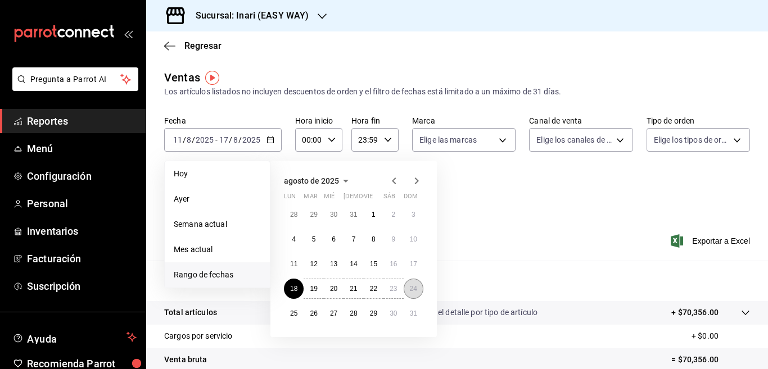
click at [414, 288] on abbr "24" at bounding box center [413, 289] width 7 height 8
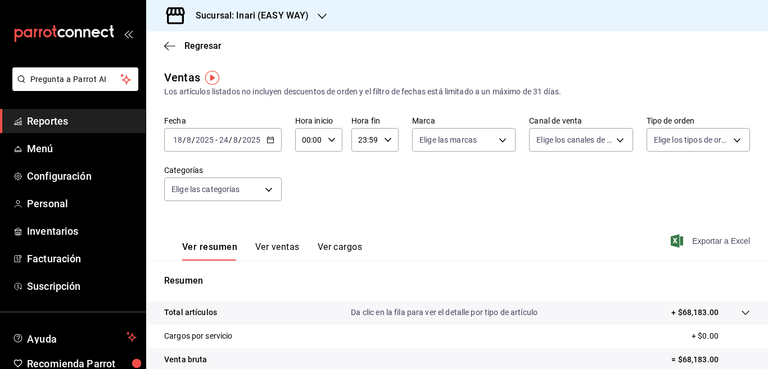
click at [699, 240] on span "Exportar a Excel" at bounding box center [711, 241] width 77 height 13
click at [268, 140] on icon "button" at bounding box center [271, 140] width 8 height 8
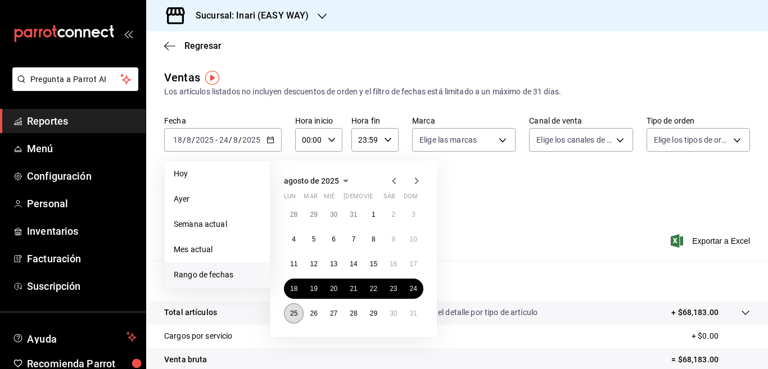
click at [293, 313] on abbr "25" at bounding box center [293, 314] width 7 height 8
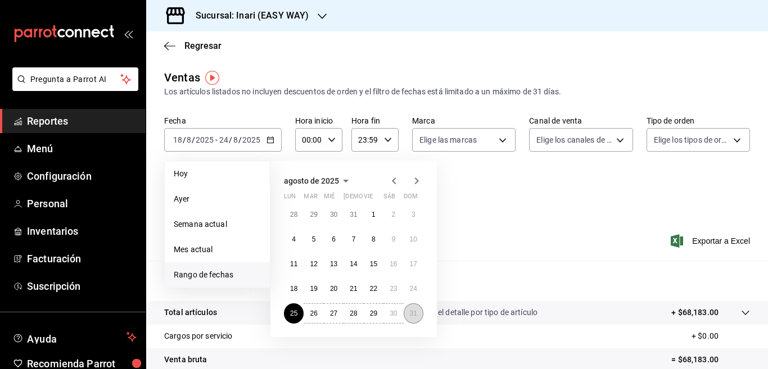
click at [414, 315] on abbr "31" at bounding box center [413, 314] width 7 height 8
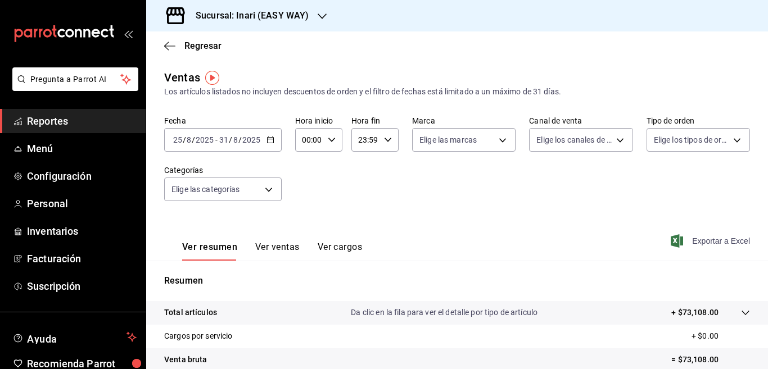
click at [695, 240] on span "Exportar a Excel" at bounding box center [711, 241] width 77 height 13
click at [270, 137] on icon "button" at bounding box center [271, 140] width 8 height 8
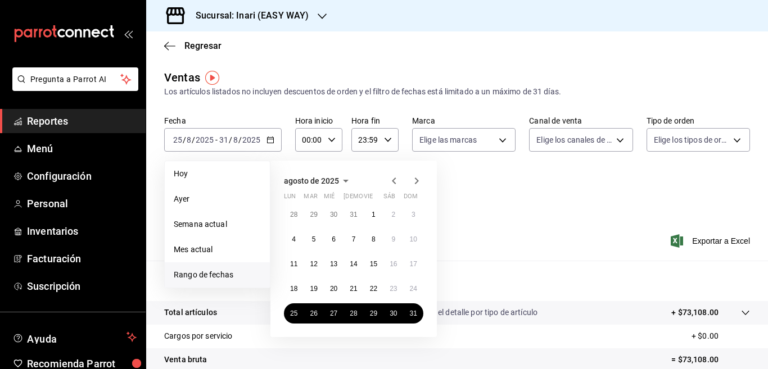
click at [415, 178] on icon "button" at bounding box center [417, 181] width 4 height 7
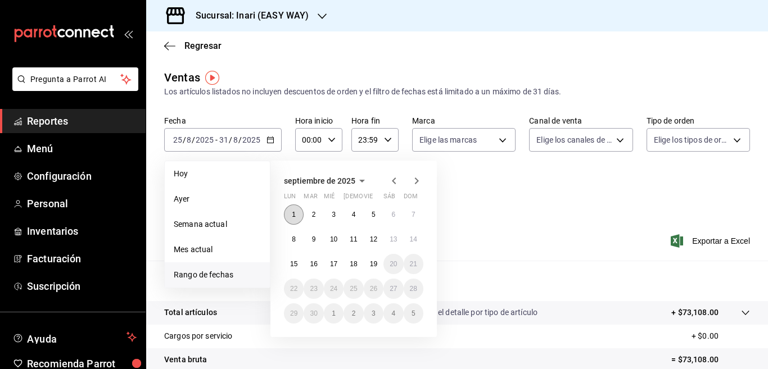
click at [294, 215] on abbr "1" at bounding box center [294, 215] width 4 height 8
click at [414, 213] on abbr "7" at bounding box center [414, 215] width 4 height 8
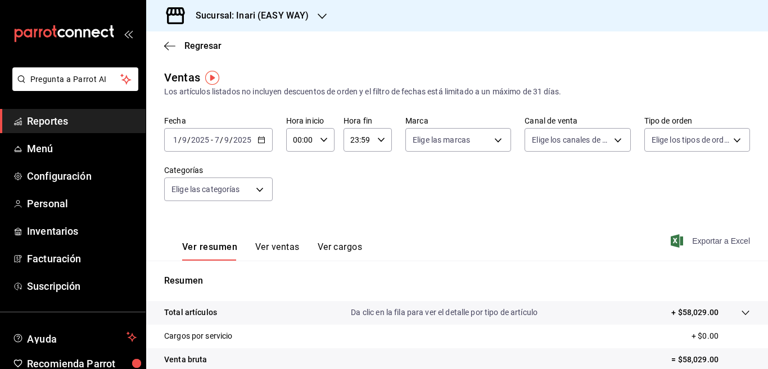
click at [697, 239] on span "Exportar a Excel" at bounding box center [711, 241] width 77 height 13
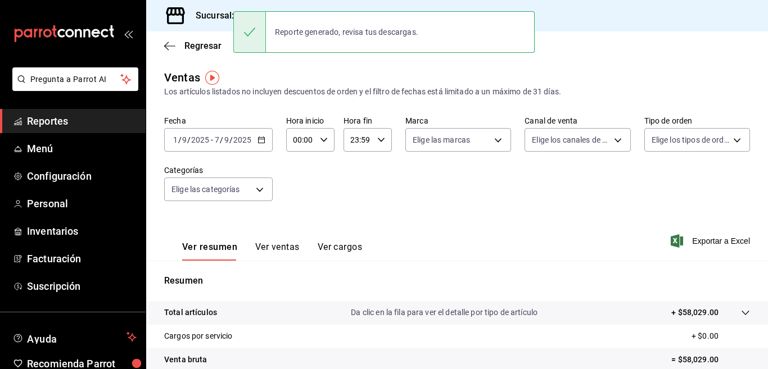
click at [325, 184] on div "Fecha [DATE] [DATE] - [DATE] [DATE] Hora inicio 00:00 Hora inicio Hora fin 23:5…" at bounding box center [457, 165] width 586 height 99
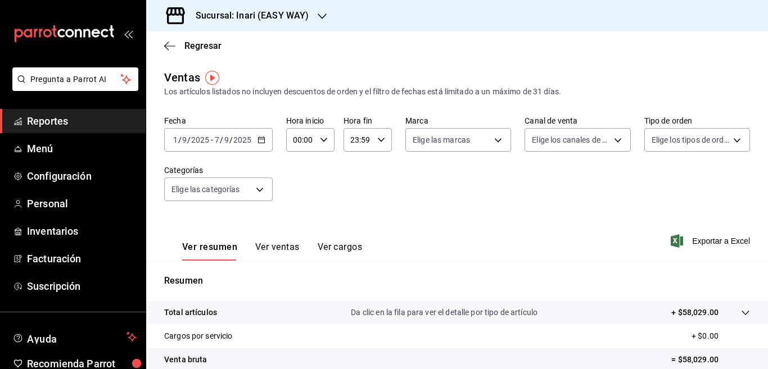
click at [260, 140] on icon "button" at bounding box center [262, 140] width 8 height 8
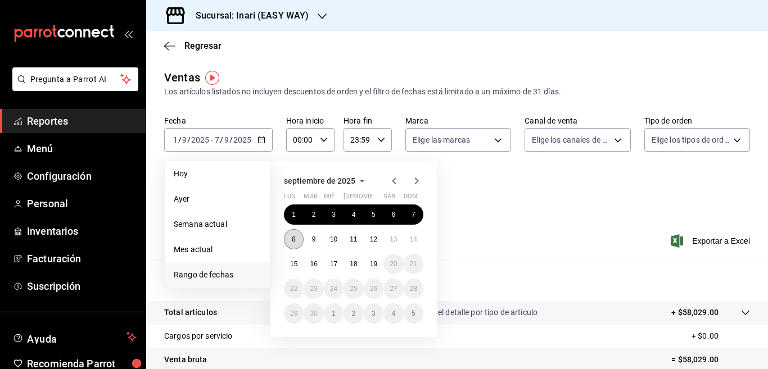
click at [294, 241] on abbr "8" at bounding box center [294, 240] width 4 height 8
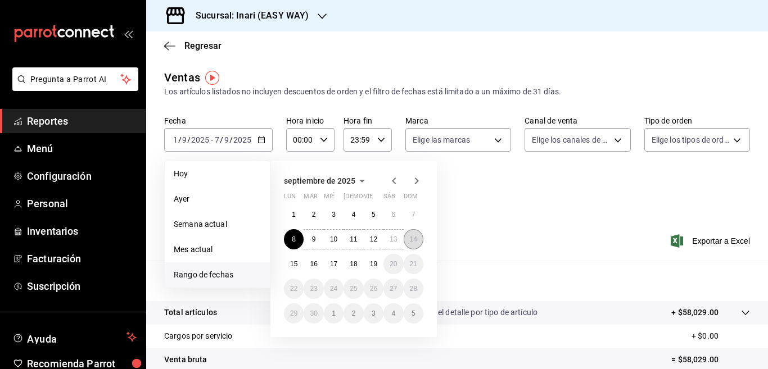
click at [417, 240] on abbr "14" at bounding box center [413, 240] width 7 height 8
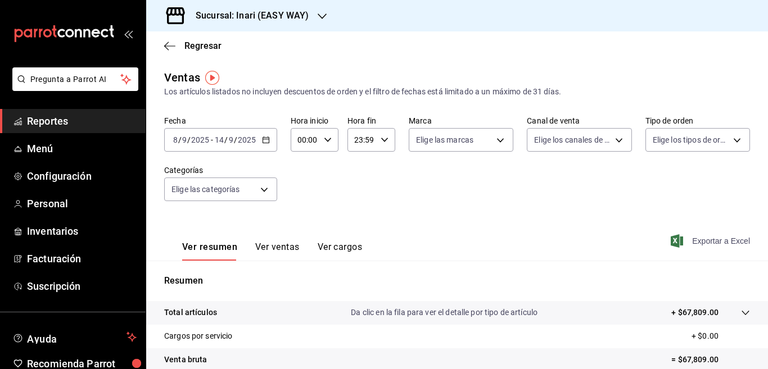
click at [697, 238] on span "Exportar a Excel" at bounding box center [711, 241] width 77 height 13
click at [304, 54] on div "Regresar" at bounding box center [457, 45] width 622 height 29
click at [168, 46] on icon "button" at bounding box center [169, 46] width 11 height 1
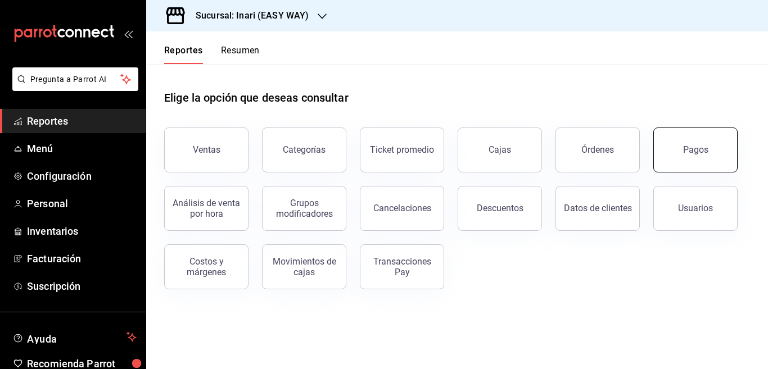
click at [699, 148] on div "Pagos" at bounding box center [695, 150] width 25 height 11
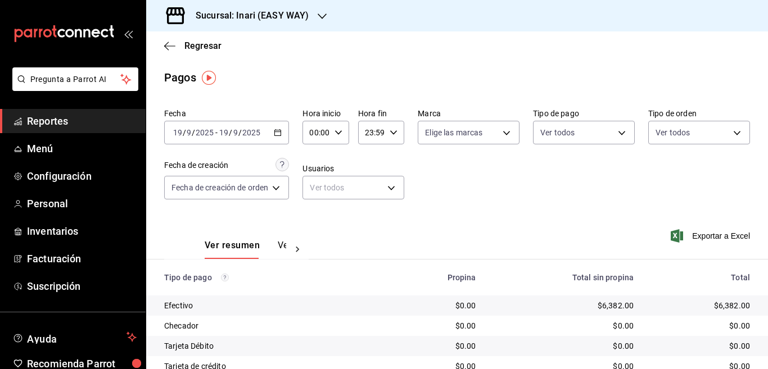
click at [277, 134] on icon "button" at bounding box center [278, 133] width 8 height 8
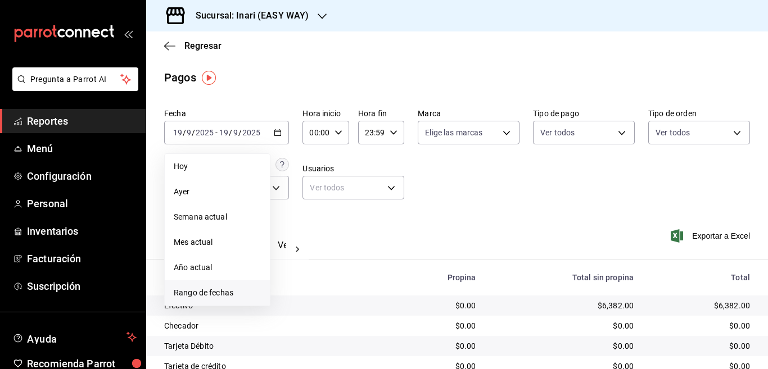
click at [211, 292] on span "Rango de fechas" at bounding box center [217, 293] width 87 height 12
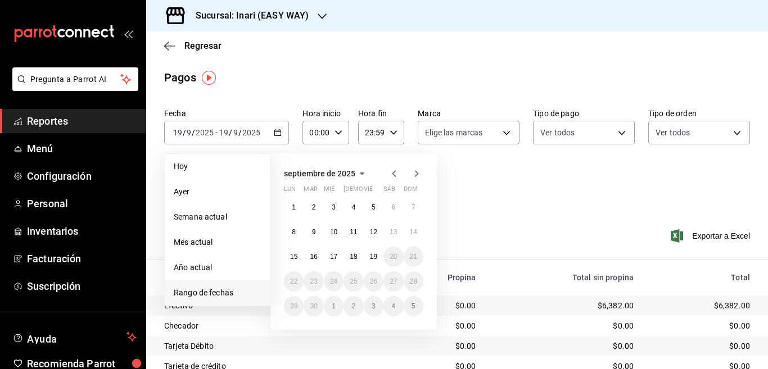
click at [393, 173] on icon "button" at bounding box center [394, 173] width 4 height 7
click at [295, 256] on abbr "11" at bounding box center [293, 257] width 7 height 8
click at [413, 255] on abbr "17" at bounding box center [413, 257] width 7 height 8
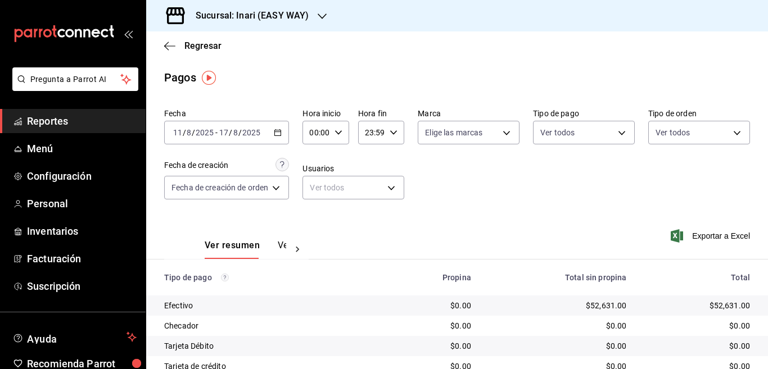
click at [280, 133] on icon "button" at bounding box center [278, 133] width 8 height 8
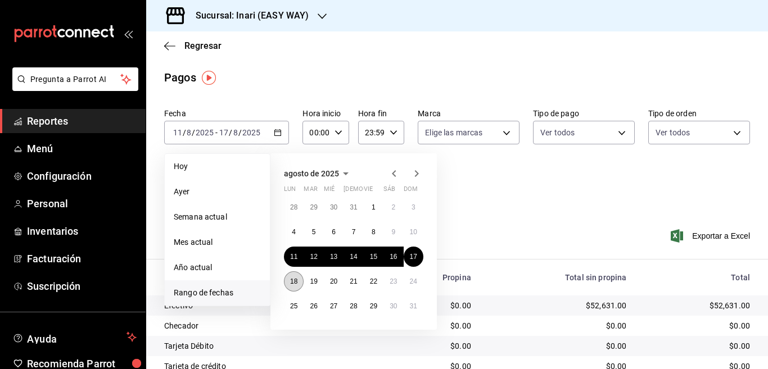
click at [294, 281] on abbr "18" at bounding box center [293, 282] width 7 height 8
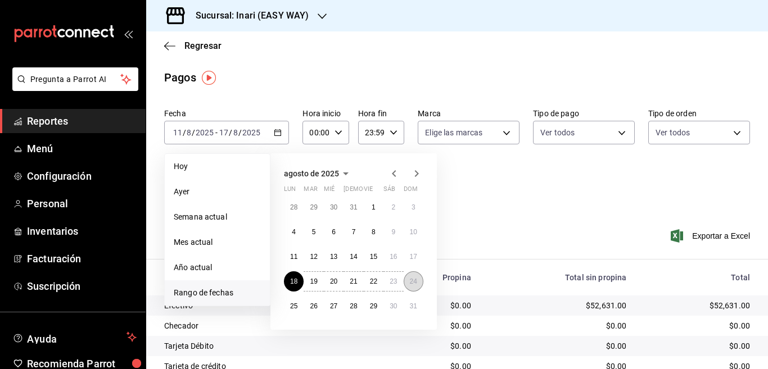
click at [414, 282] on abbr "24" at bounding box center [413, 282] width 7 height 8
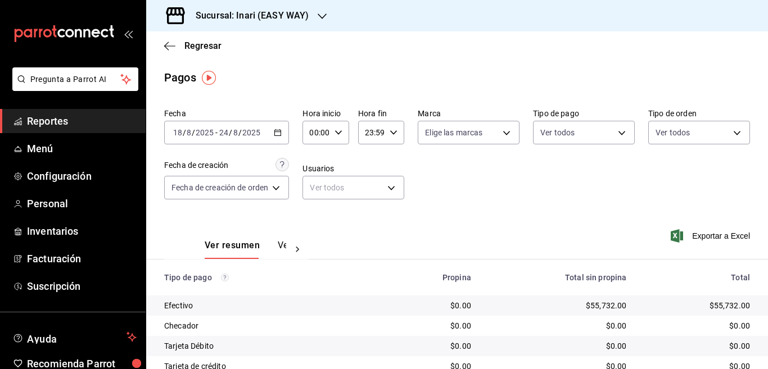
click at [281, 132] on icon "button" at bounding box center [278, 133] width 8 height 8
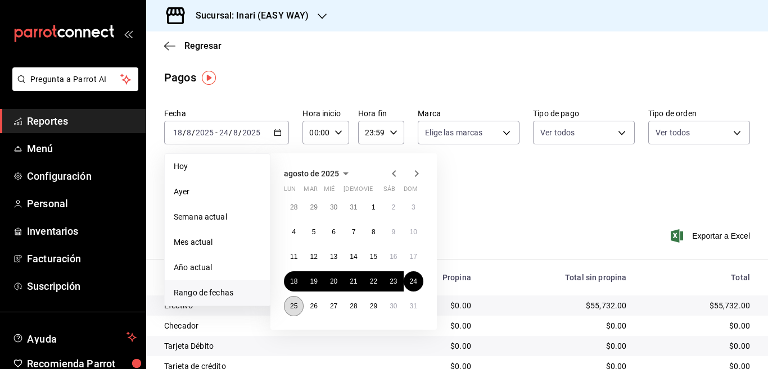
click at [294, 304] on abbr "25" at bounding box center [293, 307] width 7 height 8
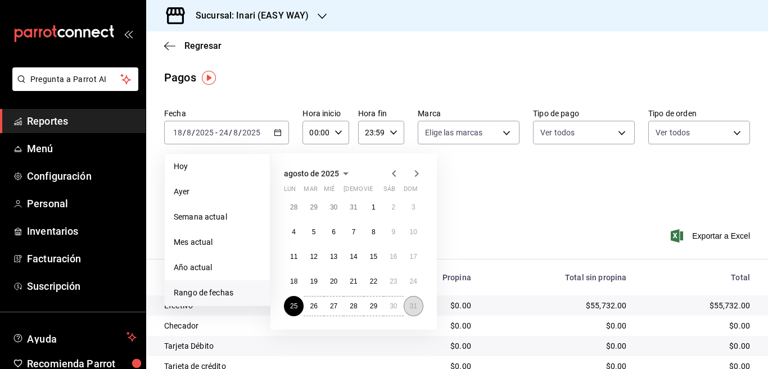
click at [411, 306] on abbr "31" at bounding box center [413, 307] width 7 height 8
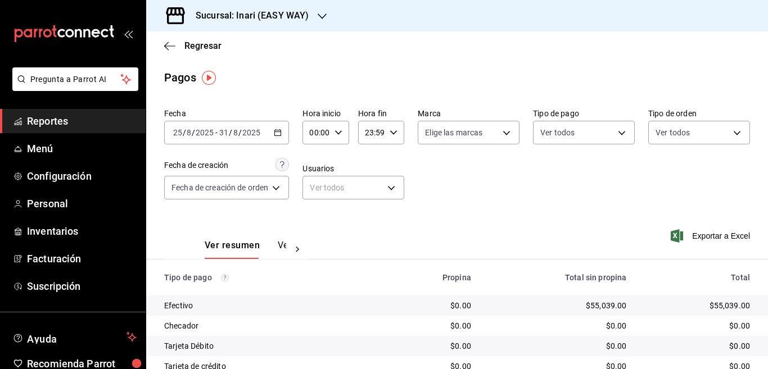
click at [279, 132] on \(Stroke\) "button" at bounding box center [278, 132] width 6 height 1
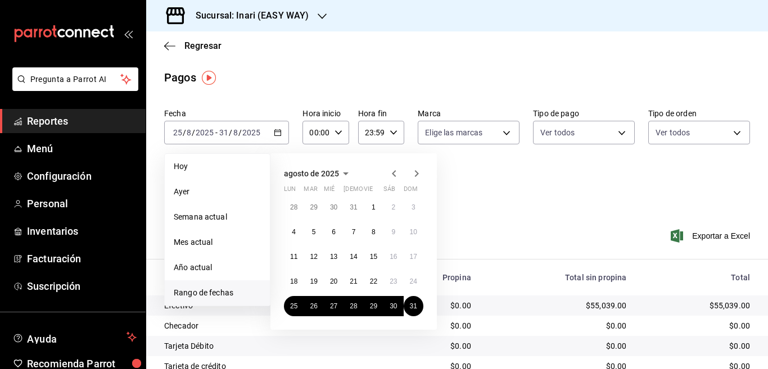
click at [416, 170] on icon "button" at bounding box center [416, 173] width 13 height 13
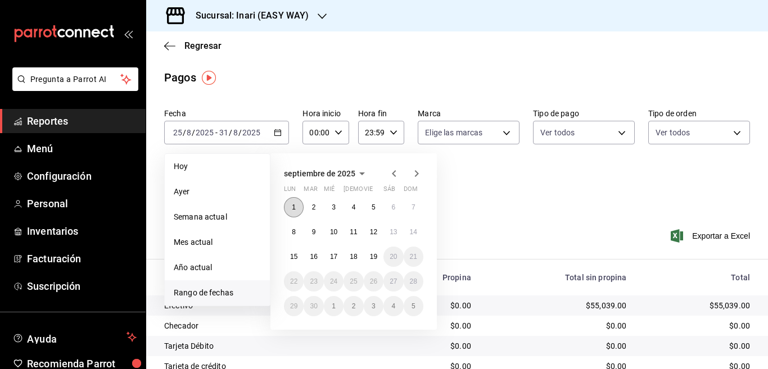
click at [293, 205] on abbr "1" at bounding box center [294, 208] width 4 height 8
click at [412, 209] on abbr "7" at bounding box center [414, 208] width 4 height 8
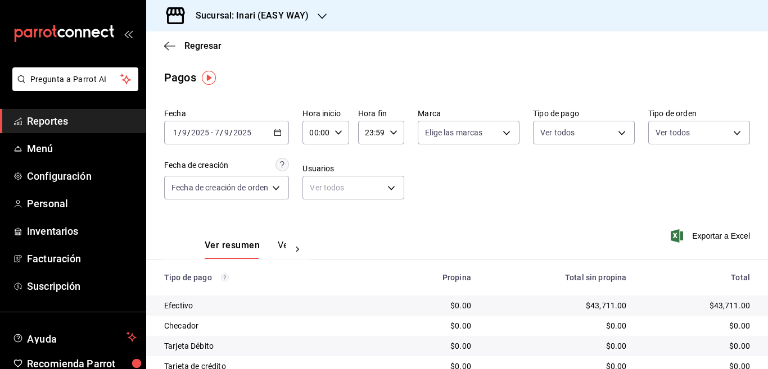
click at [278, 130] on icon "button" at bounding box center [278, 133] width 8 height 8
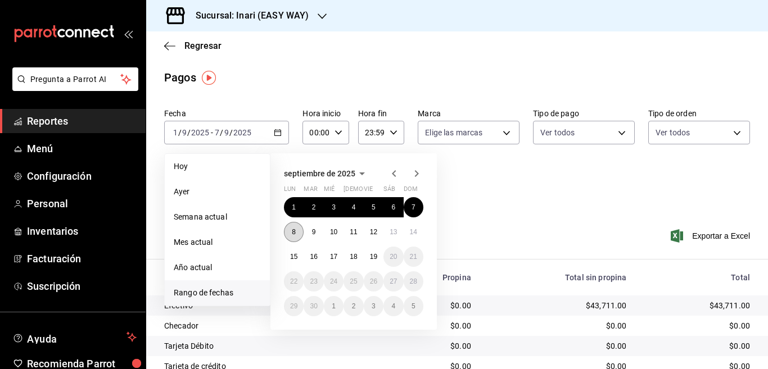
click at [293, 231] on abbr "8" at bounding box center [294, 232] width 4 height 8
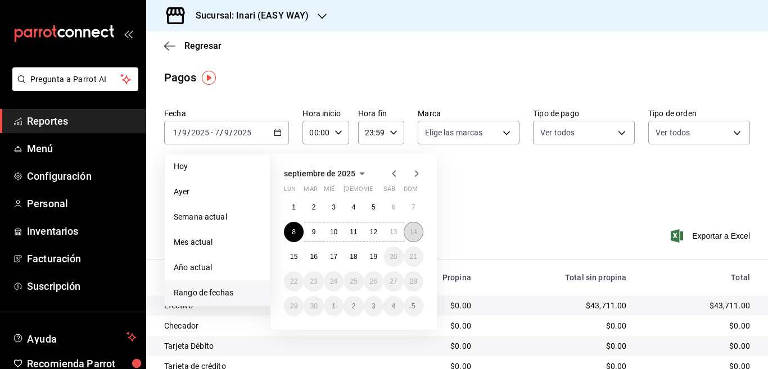
click at [412, 232] on abbr "14" at bounding box center [413, 232] width 7 height 8
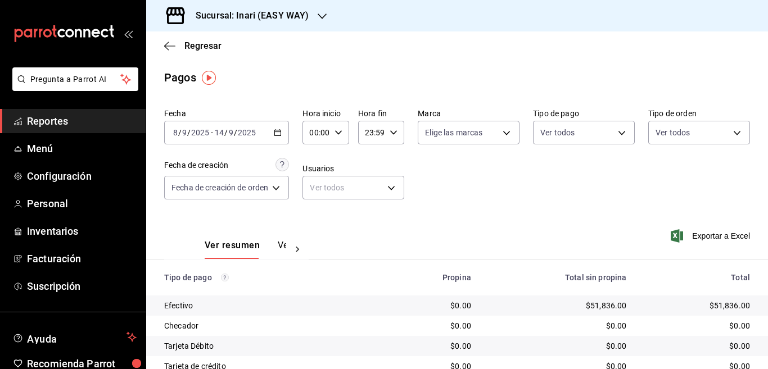
click at [318, 17] on icon "button" at bounding box center [322, 16] width 9 height 6
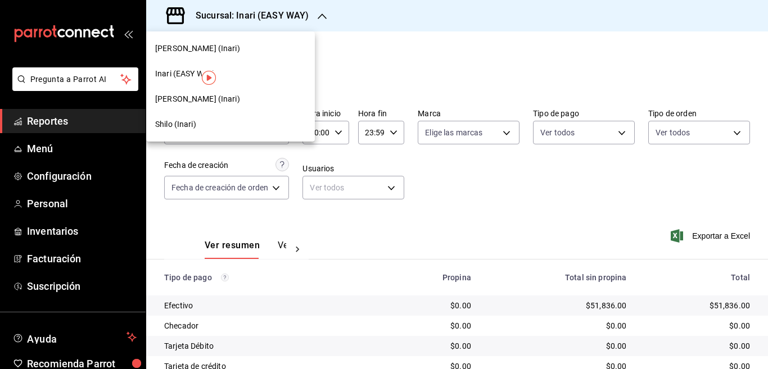
click at [184, 99] on span "[PERSON_NAME] (Inari)" at bounding box center [197, 99] width 85 height 12
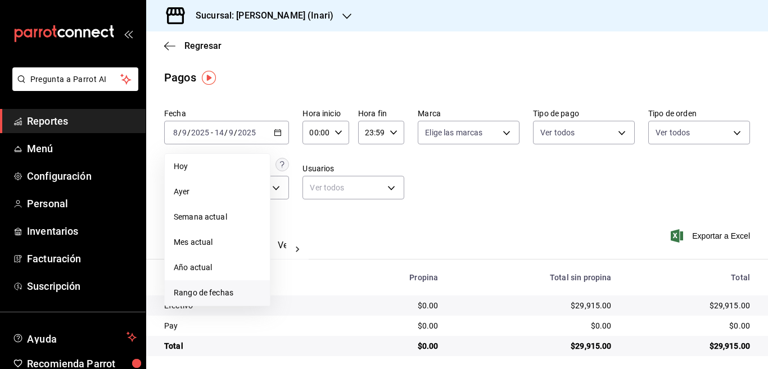
click at [220, 292] on span "Rango de fechas" at bounding box center [217, 293] width 87 height 12
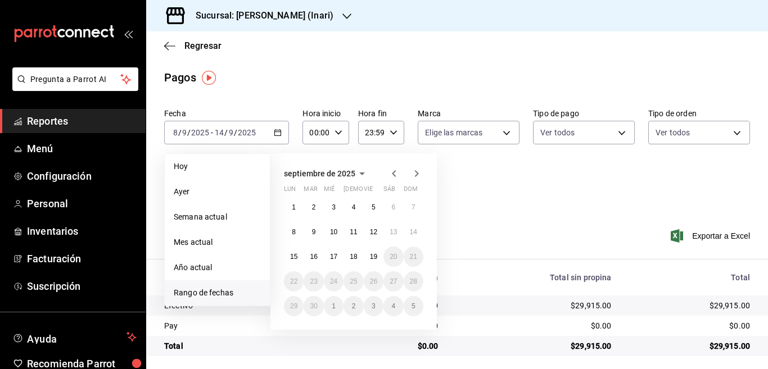
click at [394, 173] on icon "button" at bounding box center [393, 173] width 13 height 13
click at [295, 281] on abbr "18" at bounding box center [293, 282] width 7 height 8
click at [413, 285] on abbr "24" at bounding box center [413, 282] width 7 height 8
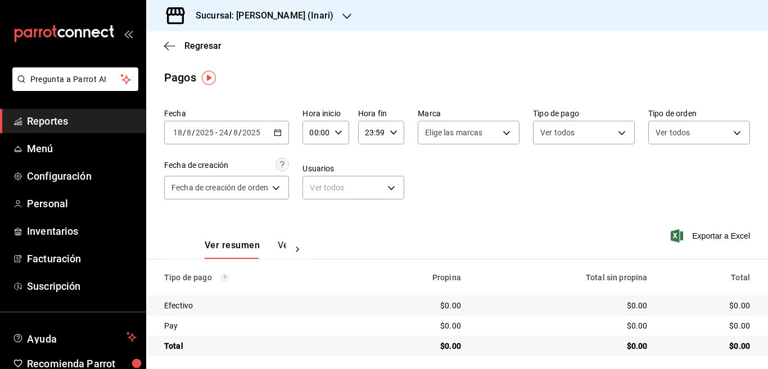
click at [278, 134] on icon "button" at bounding box center [278, 133] width 8 height 8
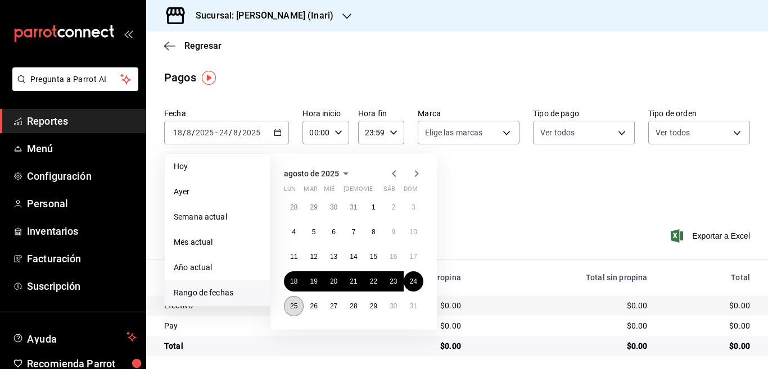
click at [294, 305] on abbr "25" at bounding box center [293, 307] width 7 height 8
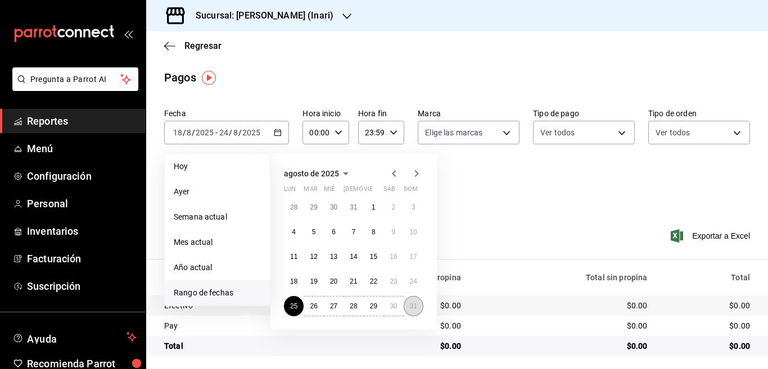
click at [412, 310] on abbr "31" at bounding box center [413, 307] width 7 height 8
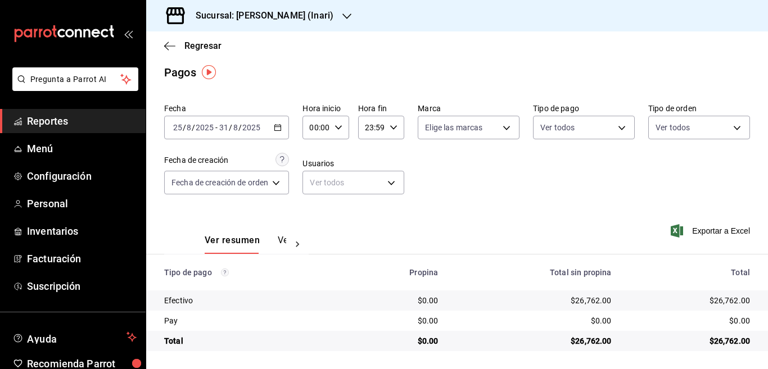
scroll to position [6, 0]
click at [698, 229] on span "Exportar a Excel" at bounding box center [711, 230] width 77 height 13
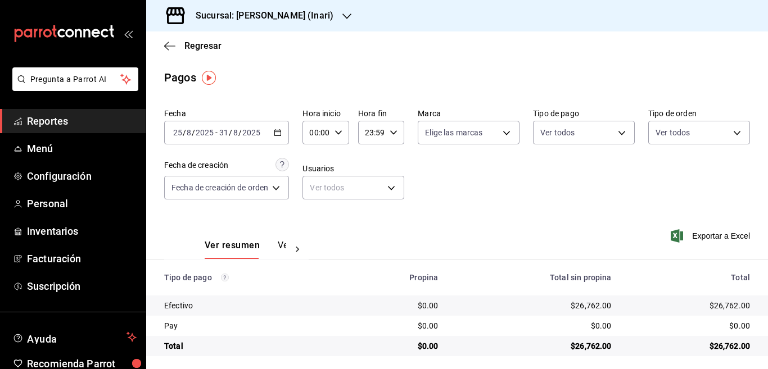
scroll to position [0, 0]
click at [167, 44] on icon "button" at bounding box center [169, 46] width 11 height 10
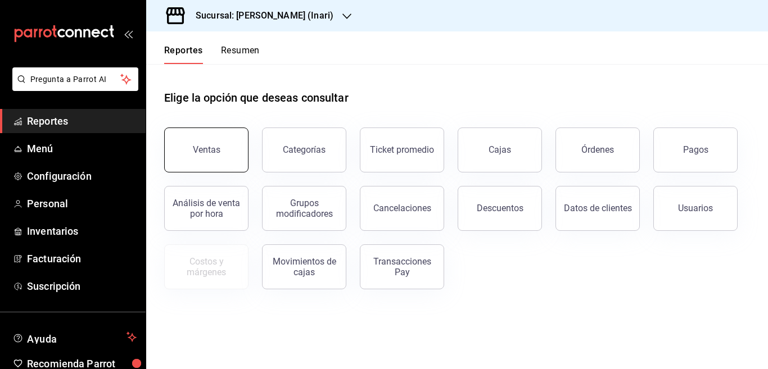
click at [217, 155] on div "Ventas" at bounding box center [207, 150] width 28 height 11
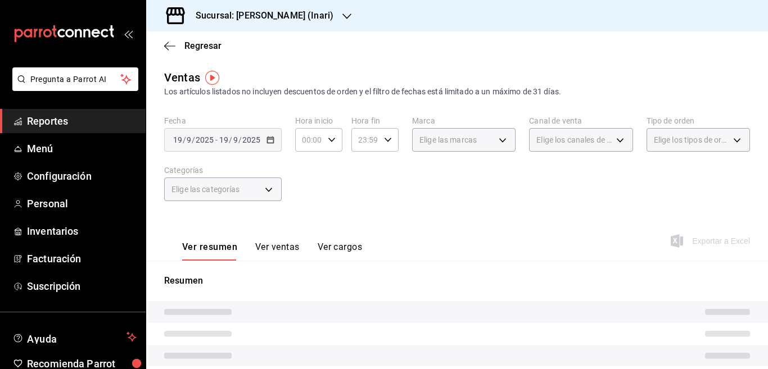
click at [270, 140] on icon "button" at bounding box center [271, 140] width 8 height 8
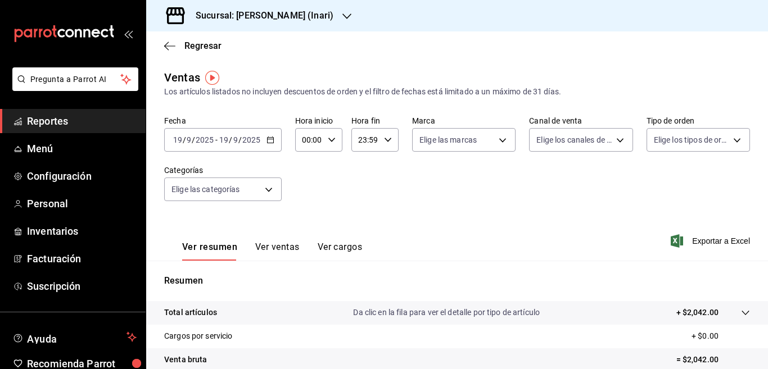
click at [270, 139] on icon "button" at bounding box center [271, 140] width 8 height 8
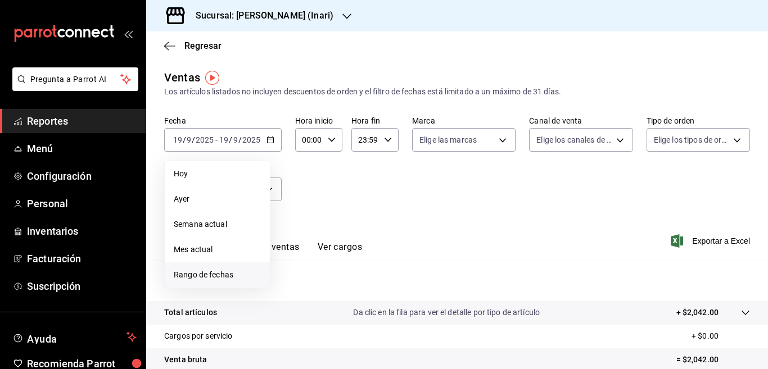
click at [215, 274] on span "Rango de fechas" at bounding box center [217, 275] width 87 height 12
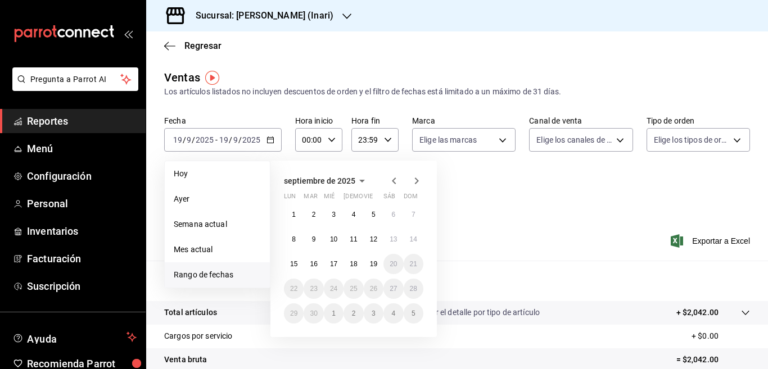
click at [394, 181] on icon "button" at bounding box center [394, 181] width 4 height 7
click at [294, 313] on abbr "25" at bounding box center [293, 314] width 7 height 8
click at [413, 312] on abbr "31" at bounding box center [413, 314] width 7 height 8
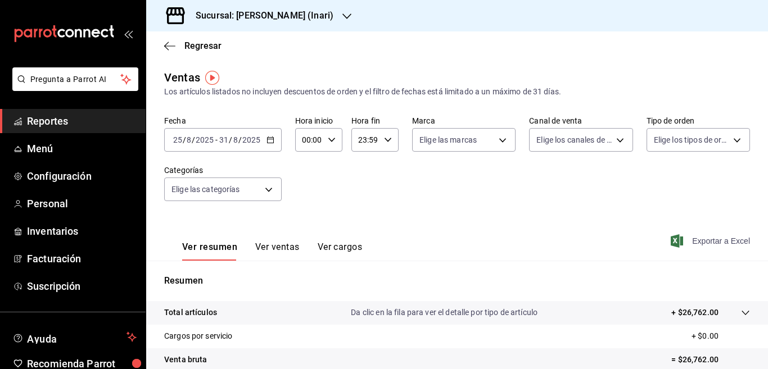
click at [707, 241] on span "Exportar a Excel" at bounding box center [711, 241] width 77 height 13
drag, startPoint x: 342, startPoint y: 193, endPoint x: 339, endPoint y: 205, distance: 12.4
click at [343, 193] on div "Fecha [DATE] [DATE] - [DATE] [DATE] Hora inicio 00:00 Hora inicio Hora fin 23:5…" at bounding box center [457, 165] width 586 height 99
click at [271, 142] on icon "button" at bounding box center [271, 140] width 8 height 8
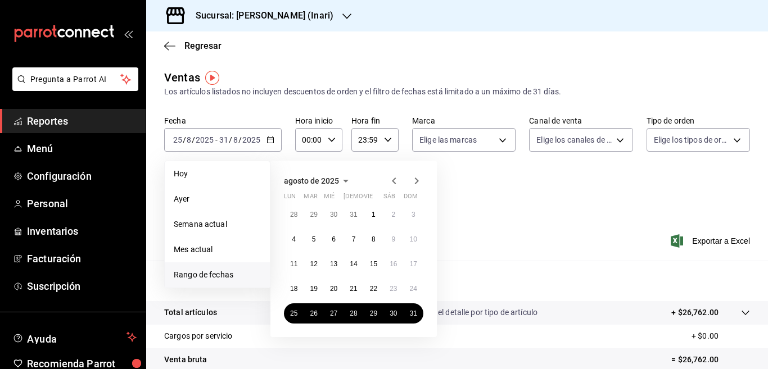
click at [416, 181] on icon "button" at bounding box center [416, 180] width 13 height 13
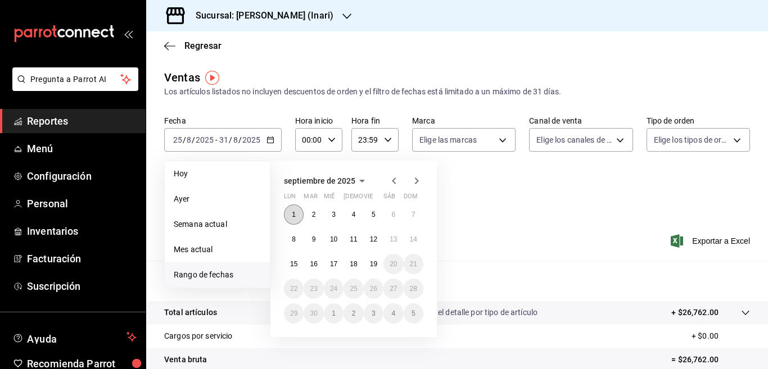
click at [292, 216] on abbr "1" at bounding box center [294, 215] width 4 height 8
click at [412, 214] on abbr "7" at bounding box center [414, 215] width 4 height 8
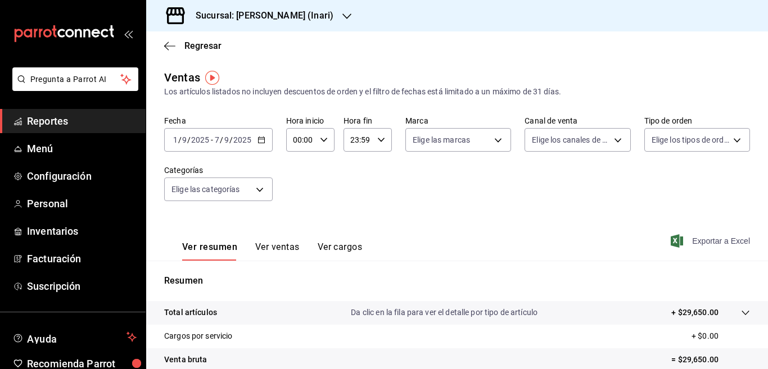
click at [696, 241] on span "Exportar a Excel" at bounding box center [711, 241] width 77 height 13
click at [260, 138] on icon "button" at bounding box center [262, 140] width 8 height 8
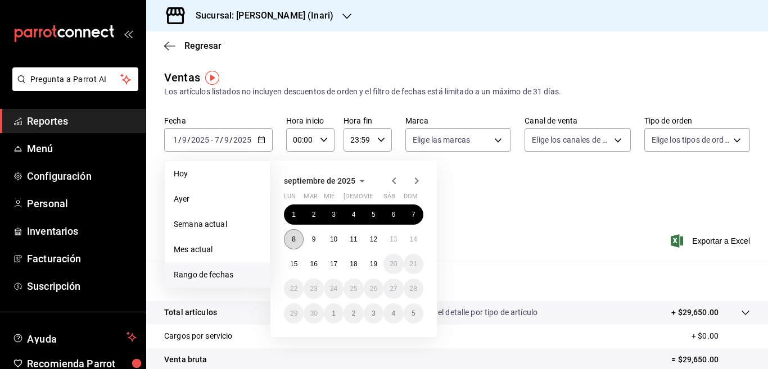
click at [295, 240] on abbr "8" at bounding box center [294, 240] width 4 height 8
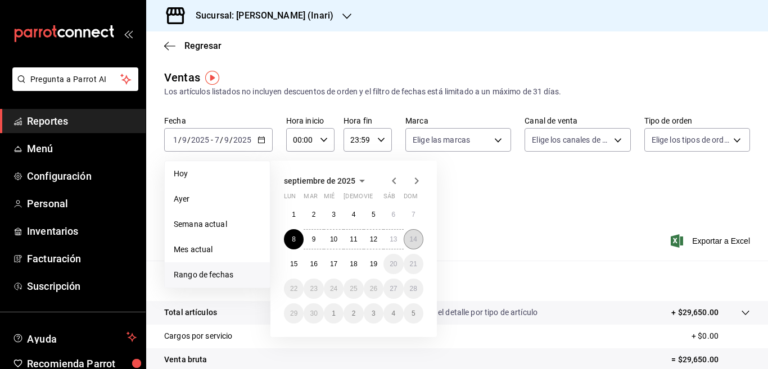
click at [413, 241] on abbr "14" at bounding box center [413, 240] width 7 height 8
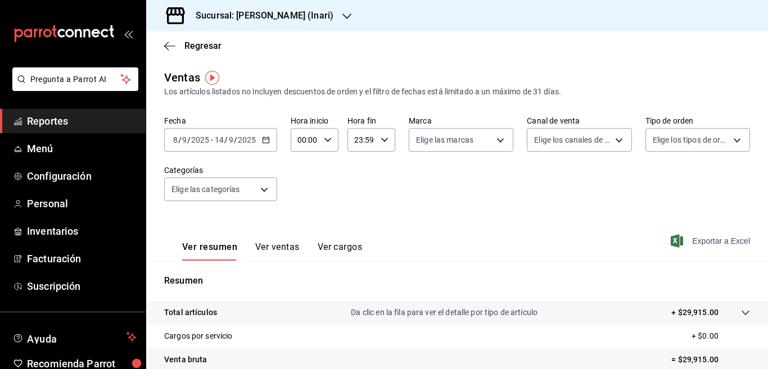
click at [693, 241] on span "Exportar a Excel" at bounding box center [711, 241] width 77 height 13
click at [170, 46] on icon "button" at bounding box center [169, 46] width 11 height 1
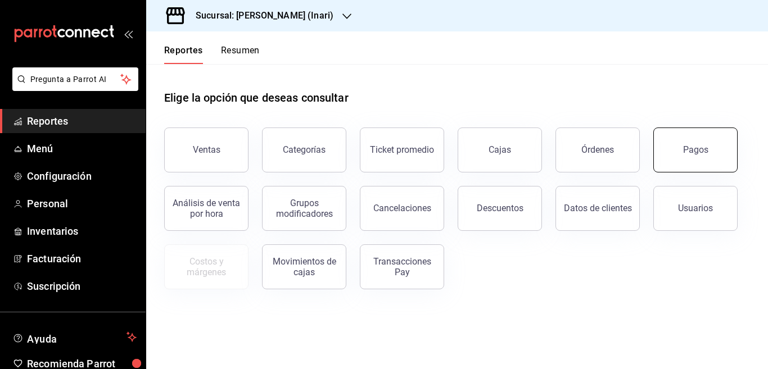
click at [689, 145] on div "Pagos" at bounding box center [695, 150] width 25 height 11
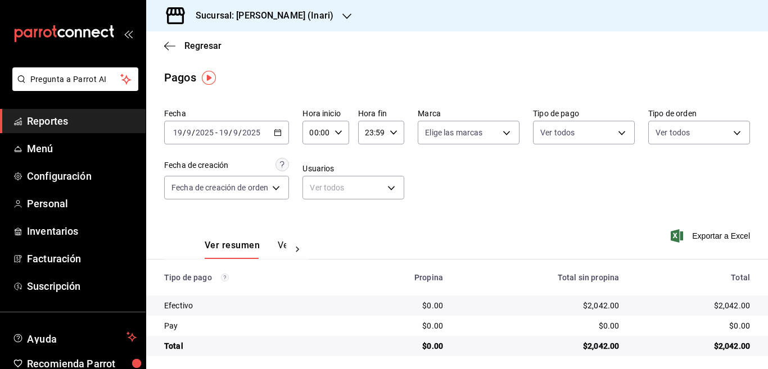
click at [279, 133] on icon "button" at bounding box center [278, 133] width 8 height 8
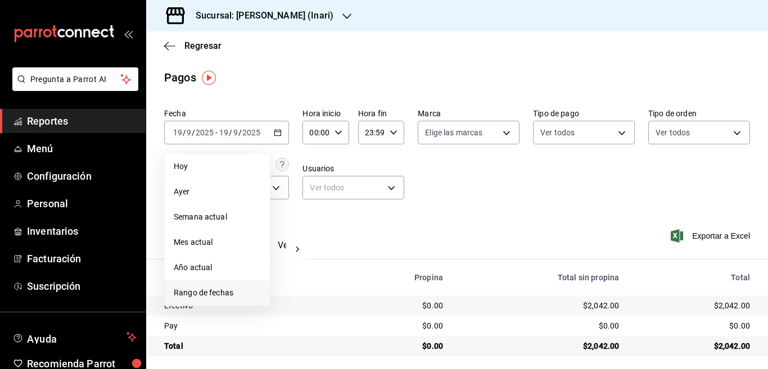
click at [223, 291] on span "Rango de fechas" at bounding box center [217, 293] width 87 height 12
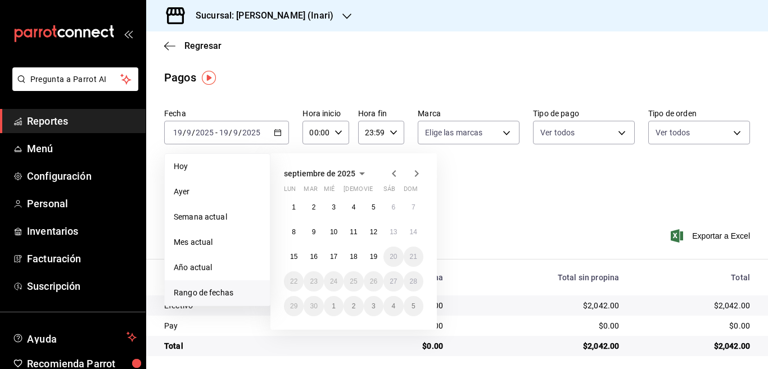
click at [395, 174] on icon "button" at bounding box center [393, 173] width 13 height 13
click at [297, 303] on abbr "25" at bounding box center [293, 307] width 7 height 8
click at [414, 303] on abbr "31" at bounding box center [413, 307] width 7 height 8
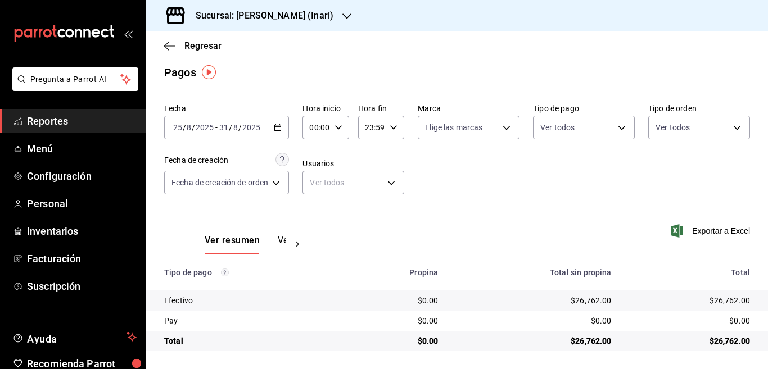
scroll to position [6, 0]
click at [278, 127] on icon "button" at bounding box center [278, 128] width 8 height 8
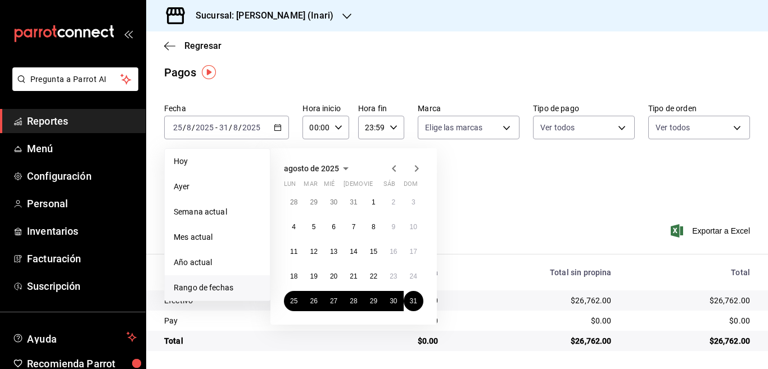
click at [418, 165] on icon "button" at bounding box center [416, 168] width 13 height 13
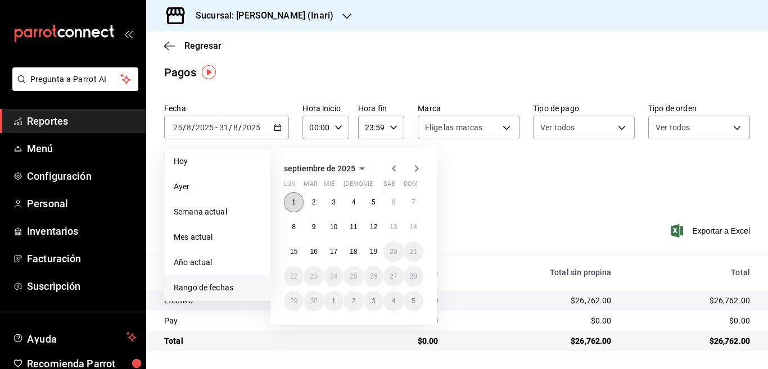
click at [292, 203] on abbr "1" at bounding box center [294, 203] width 4 height 8
click at [415, 201] on abbr "7" at bounding box center [414, 203] width 4 height 8
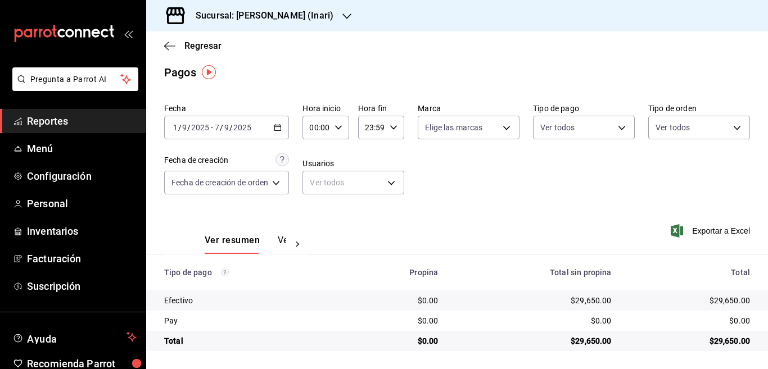
click at [280, 126] on icon "button" at bounding box center [278, 128] width 8 height 8
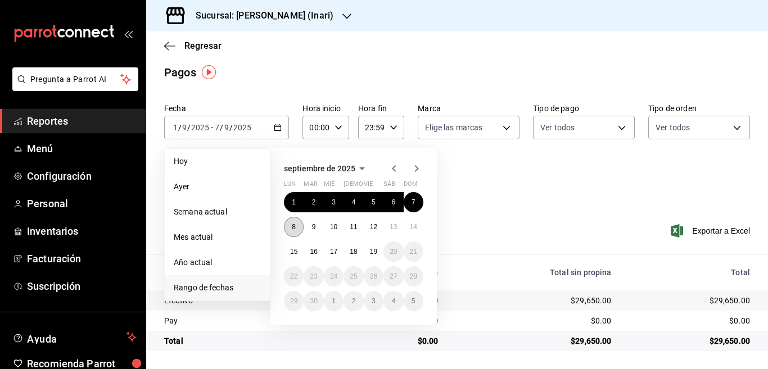
click at [294, 227] on abbr "8" at bounding box center [294, 227] width 4 height 8
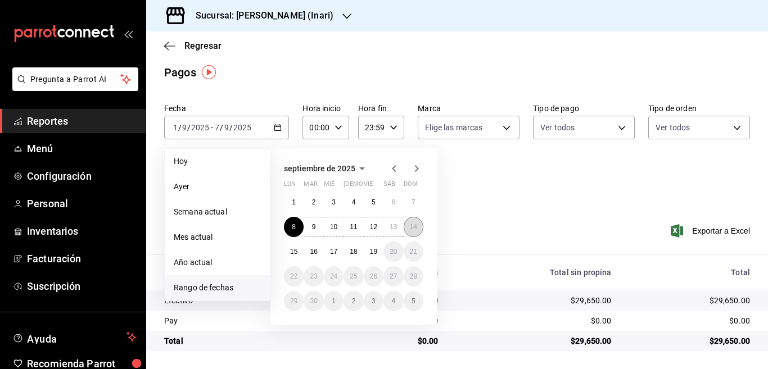
click at [415, 228] on abbr "14" at bounding box center [413, 227] width 7 height 8
